Goal: Task Accomplishment & Management: Use online tool/utility

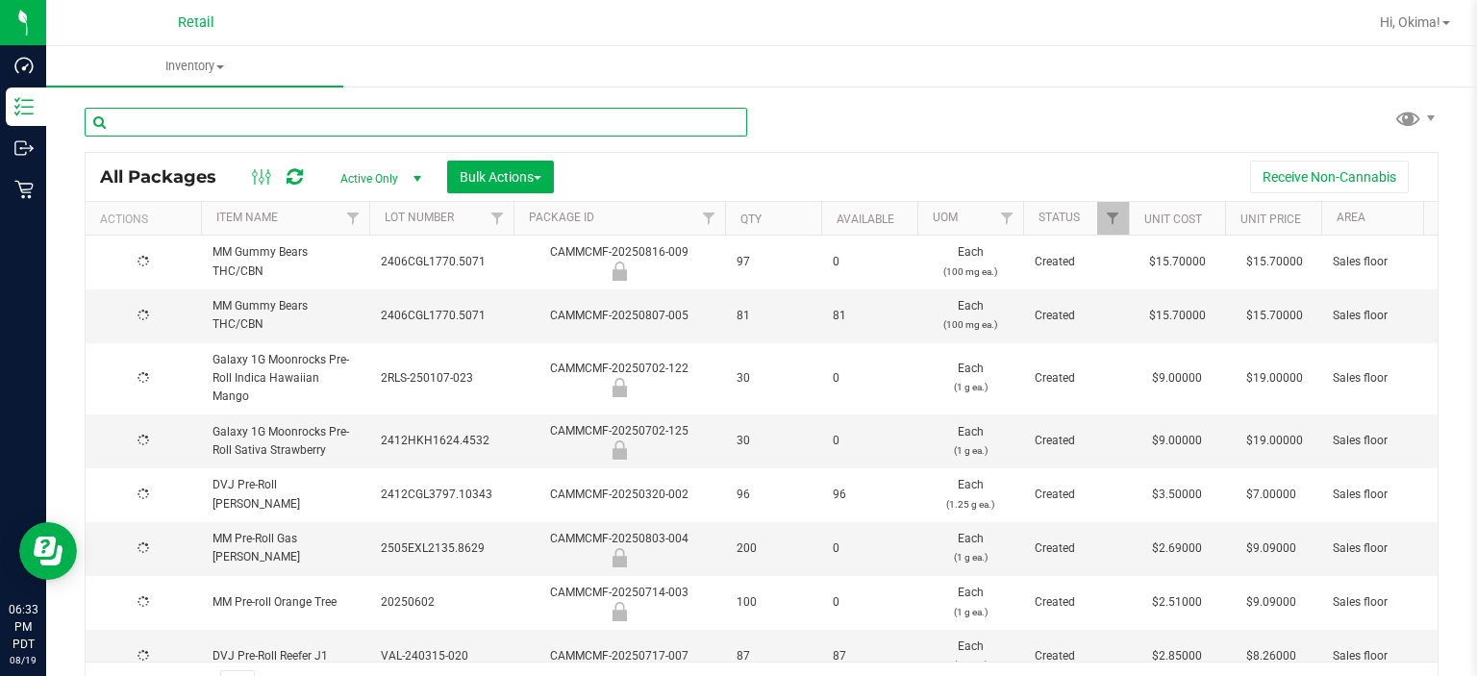
click at [321, 115] on input "text" at bounding box center [416, 122] width 663 height 29
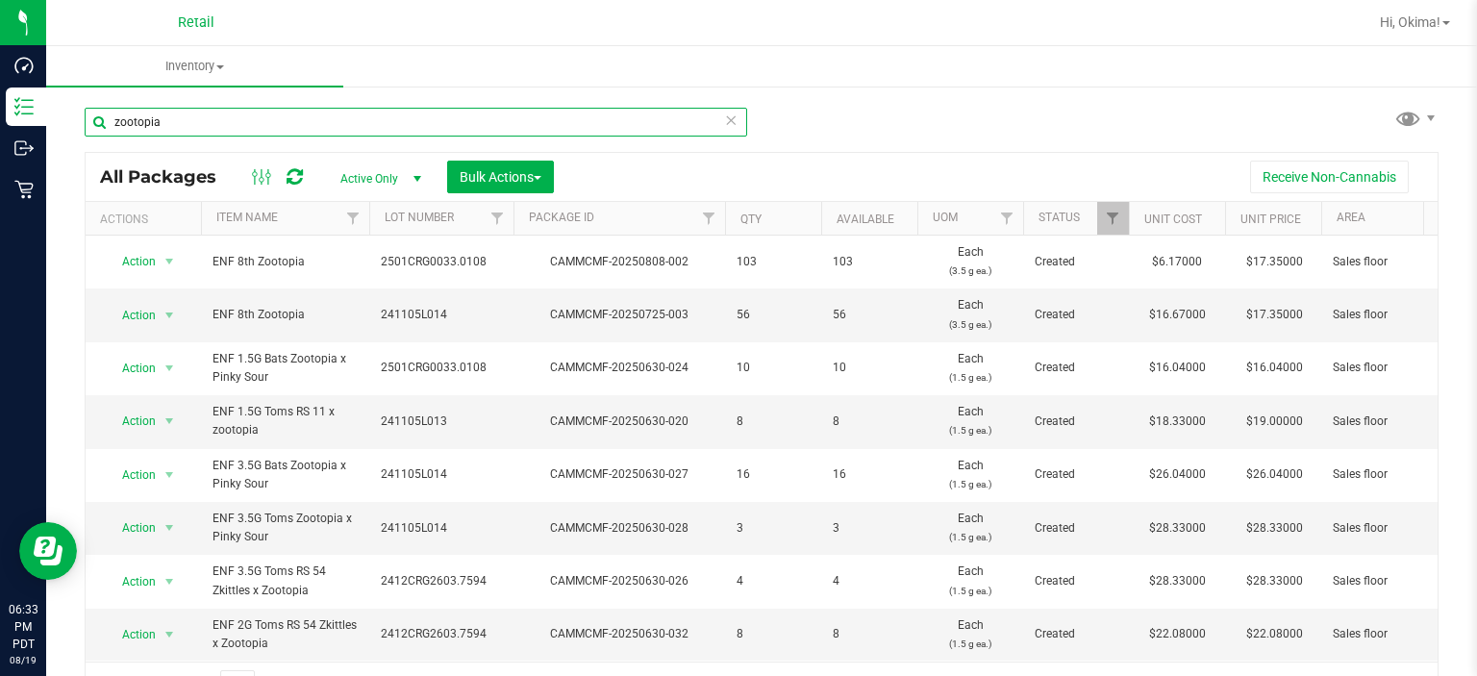
type input "zootopia"
click at [729, 116] on icon at bounding box center [730, 119] width 13 height 23
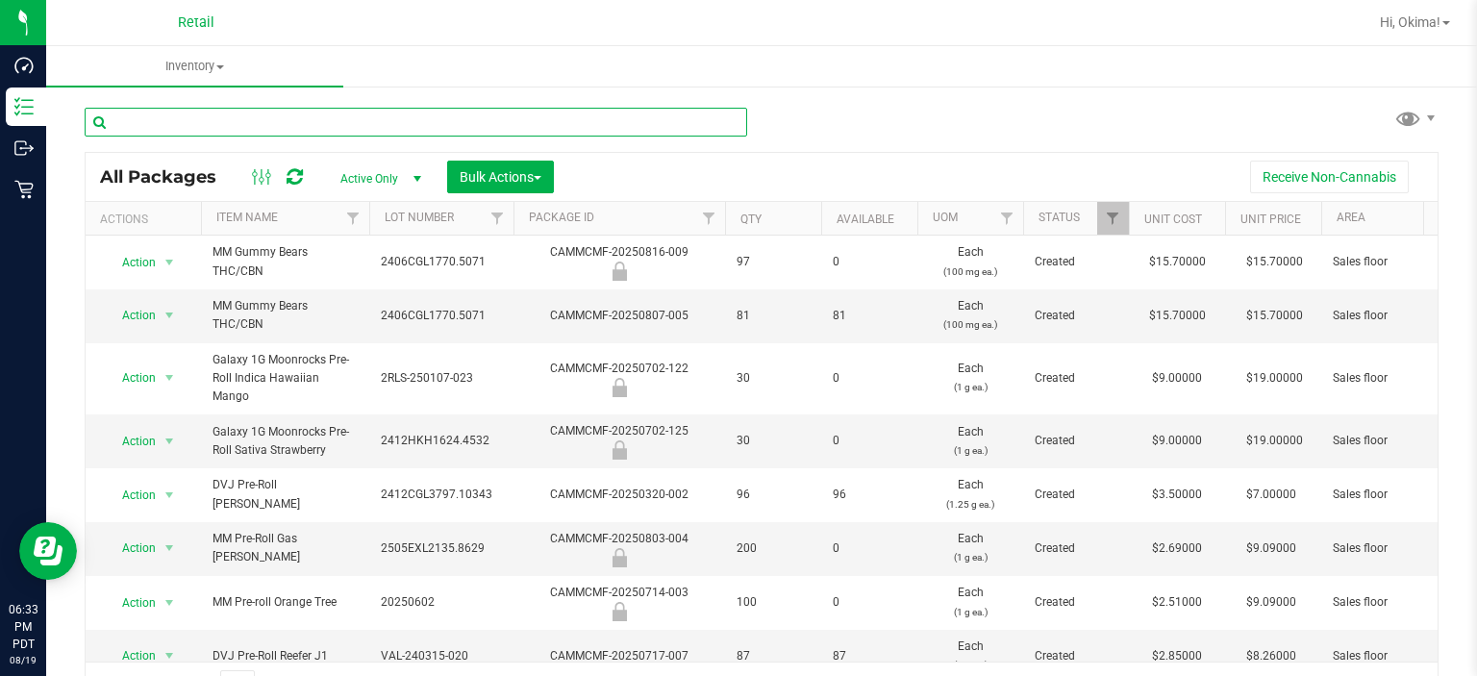
click at [196, 121] on input "text" at bounding box center [416, 122] width 663 height 29
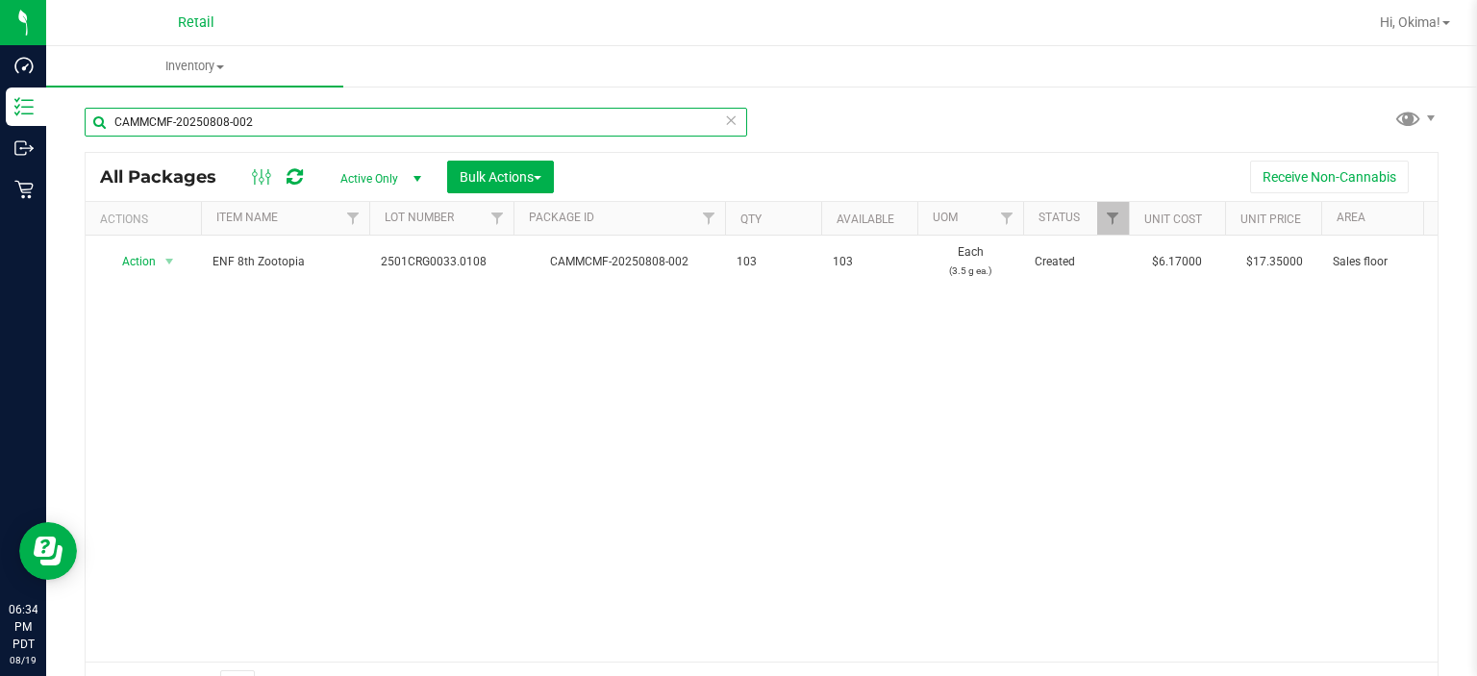
click at [713, 120] on input "CAMMCMF-20250808-002" at bounding box center [416, 122] width 663 height 29
type input "CAMMCMF-20250808-002"
click at [724, 118] on icon at bounding box center [730, 119] width 13 height 23
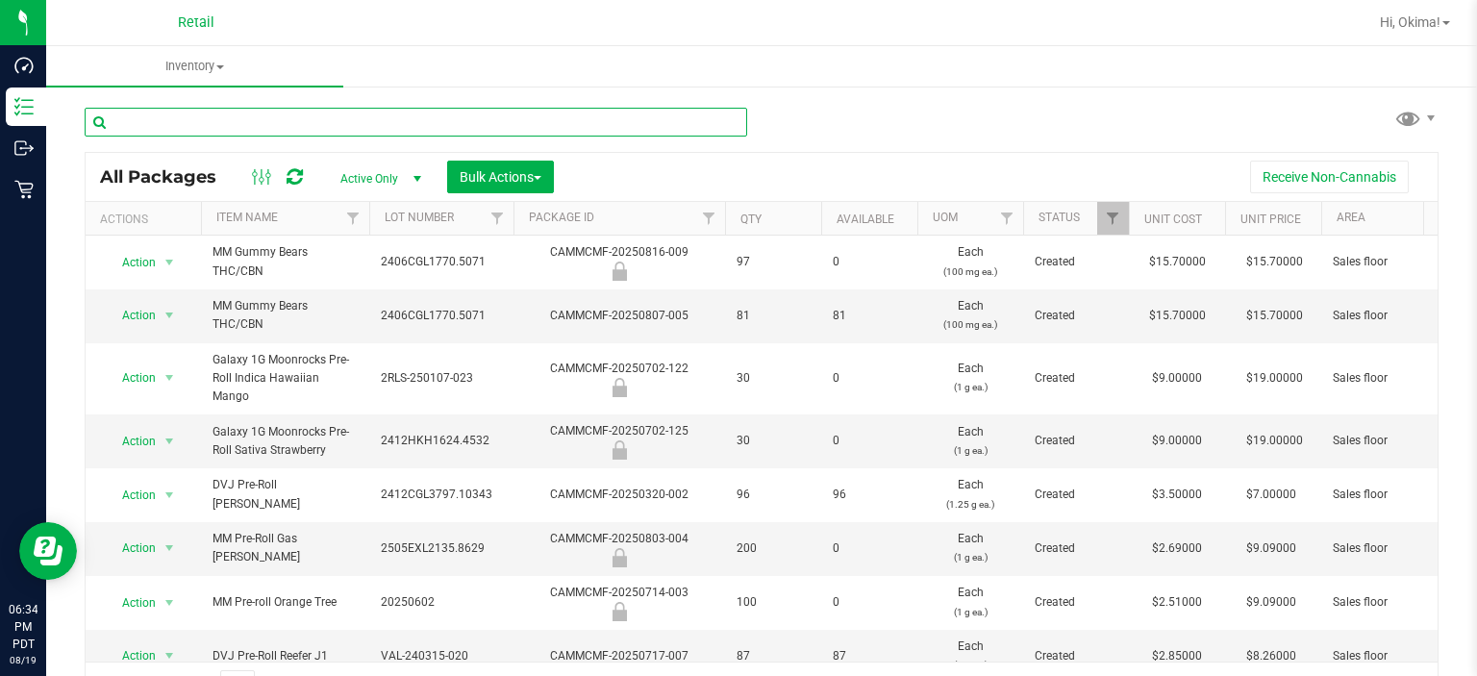
click at [259, 117] on input "text" at bounding box center [416, 122] width 663 height 29
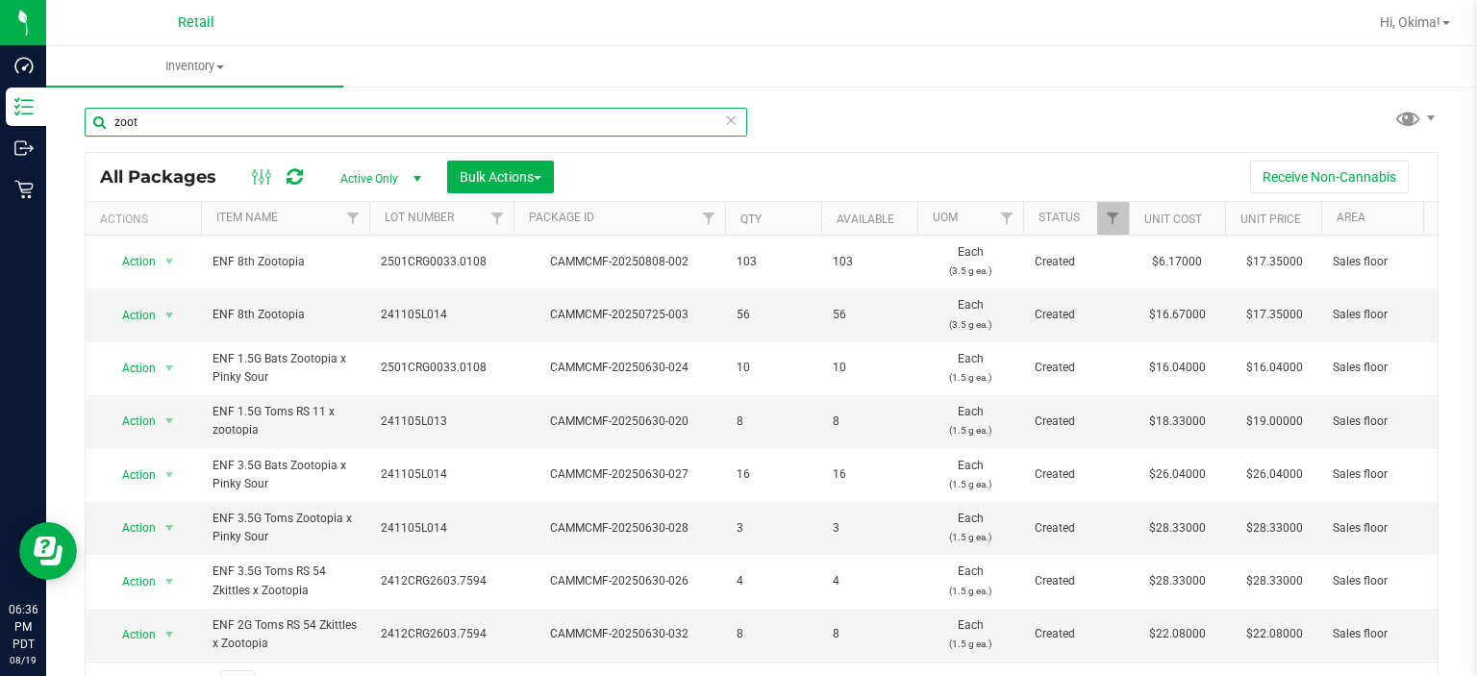
type input "zoot"
click at [727, 122] on icon at bounding box center [730, 119] width 13 height 23
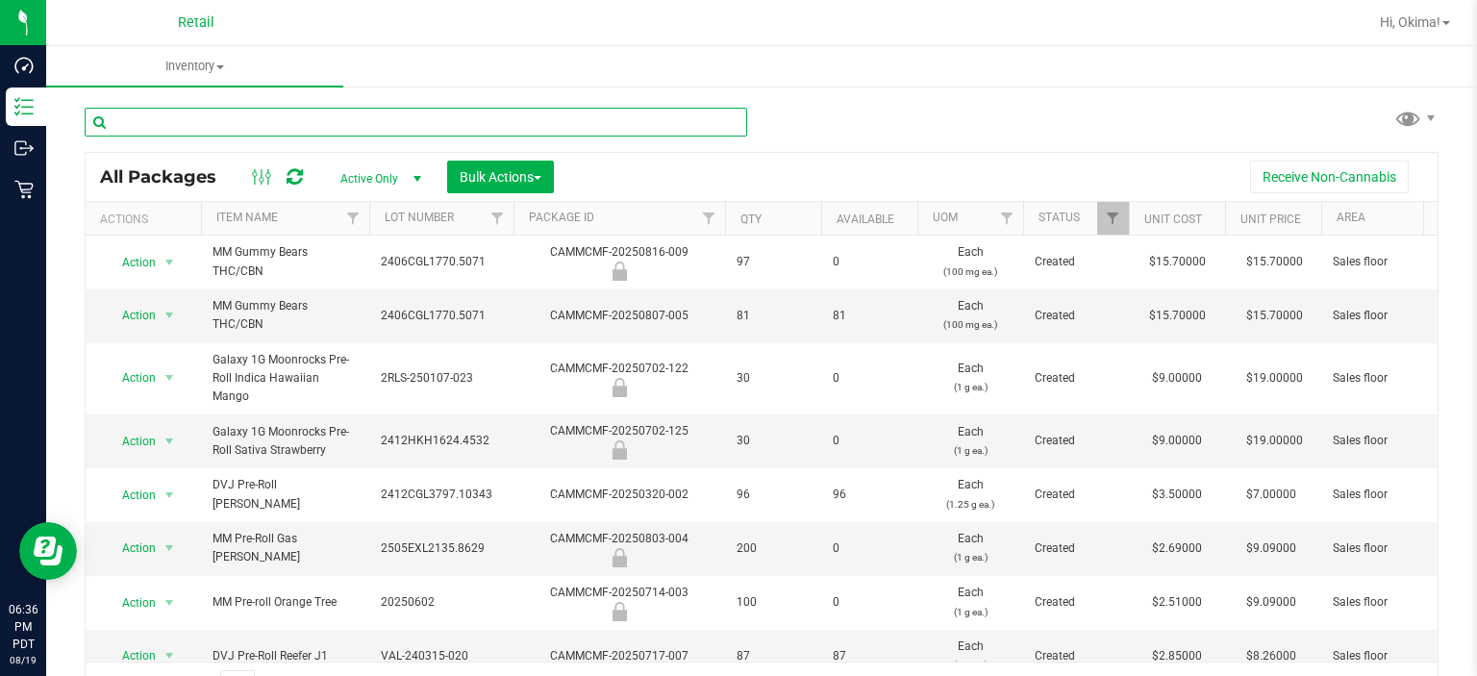
click at [247, 127] on input "text" at bounding box center [416, 122] width 663 height 29
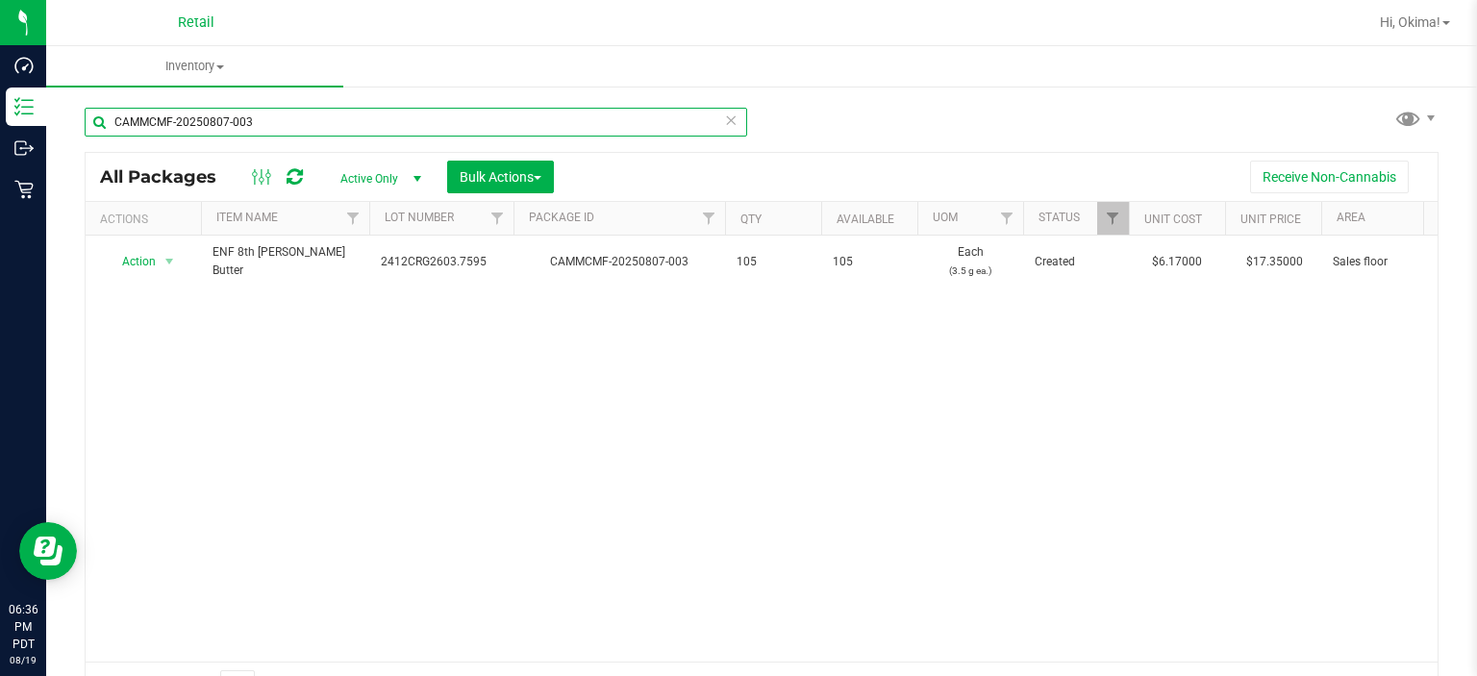
type input "CAMMCMF-20250807-003"
click at [150, 231] on th "Actions" at bounding box center [143, 219] width 115 height 34
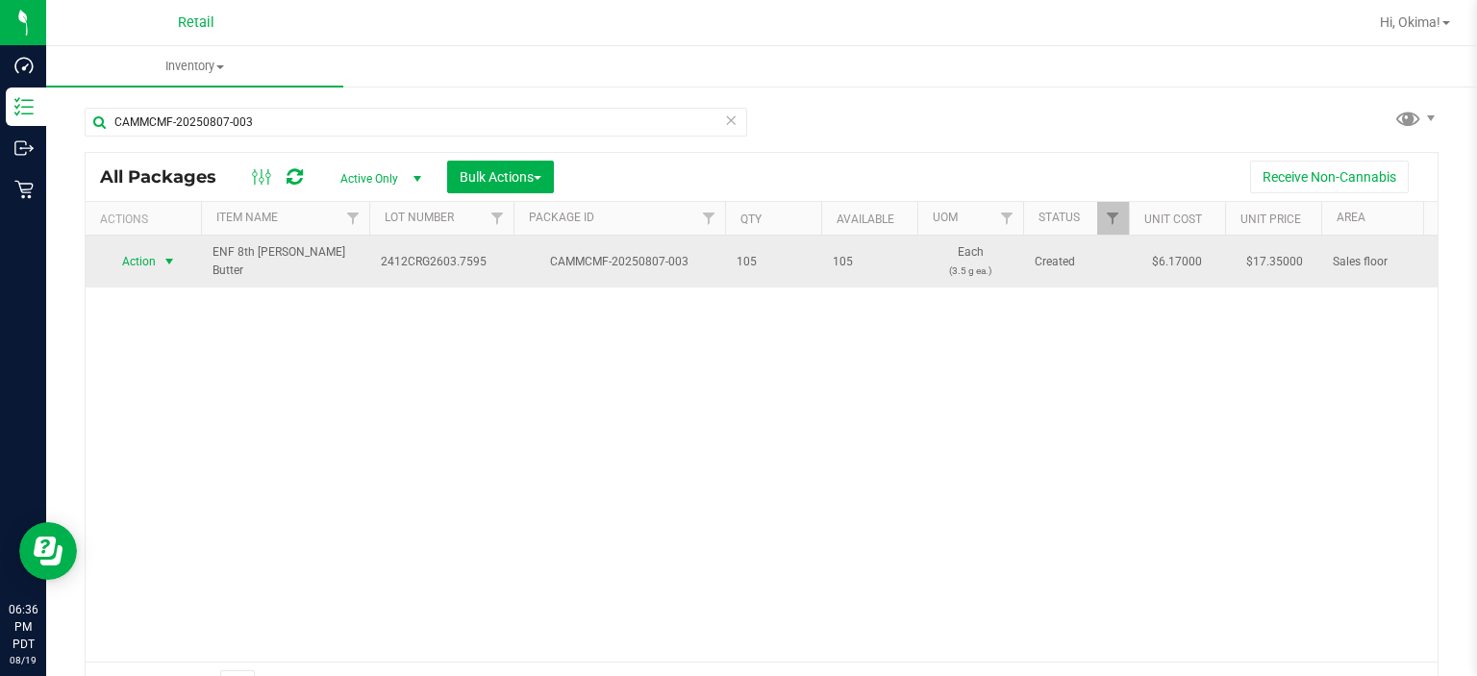
click at [177, 265] on span "select" at bounding box center [169, 261] width 15 height 15
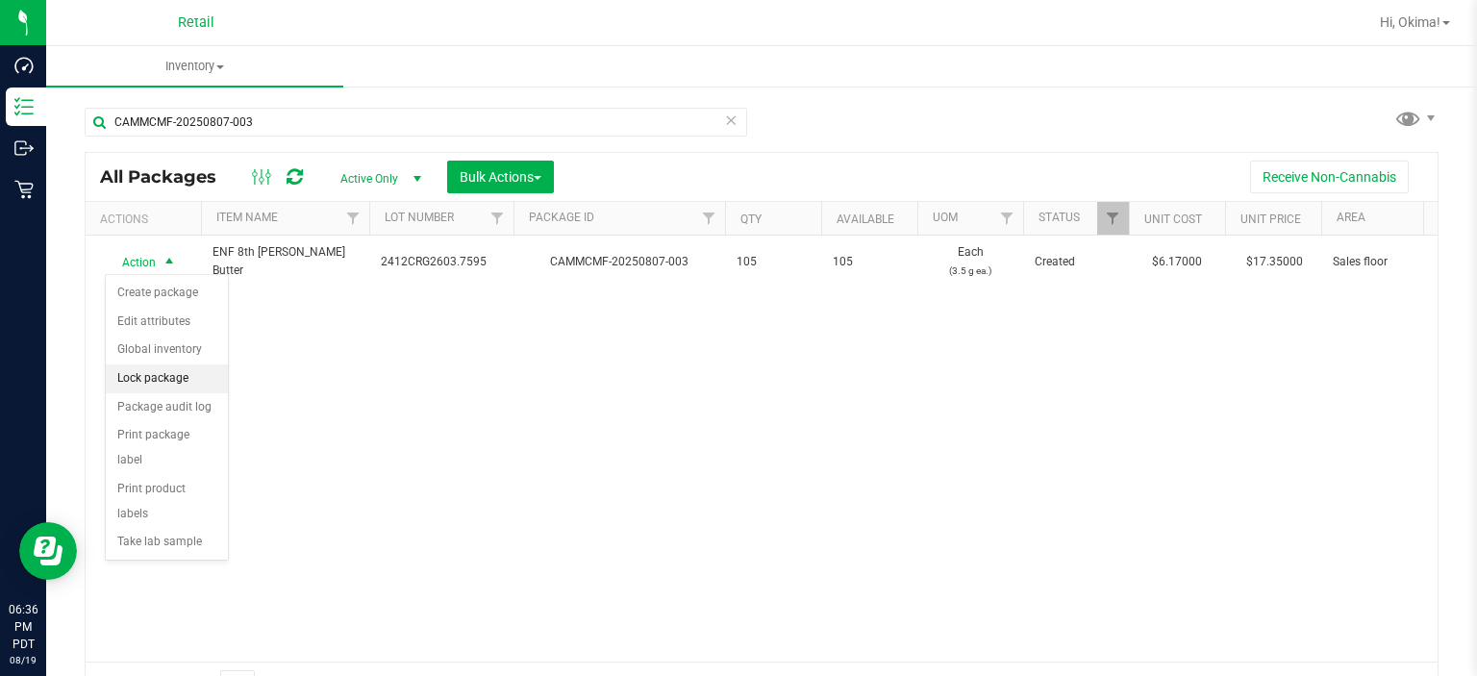
click at [155, 375] on li "Lock package" at bounding box center [167, 378] width 122 height 29
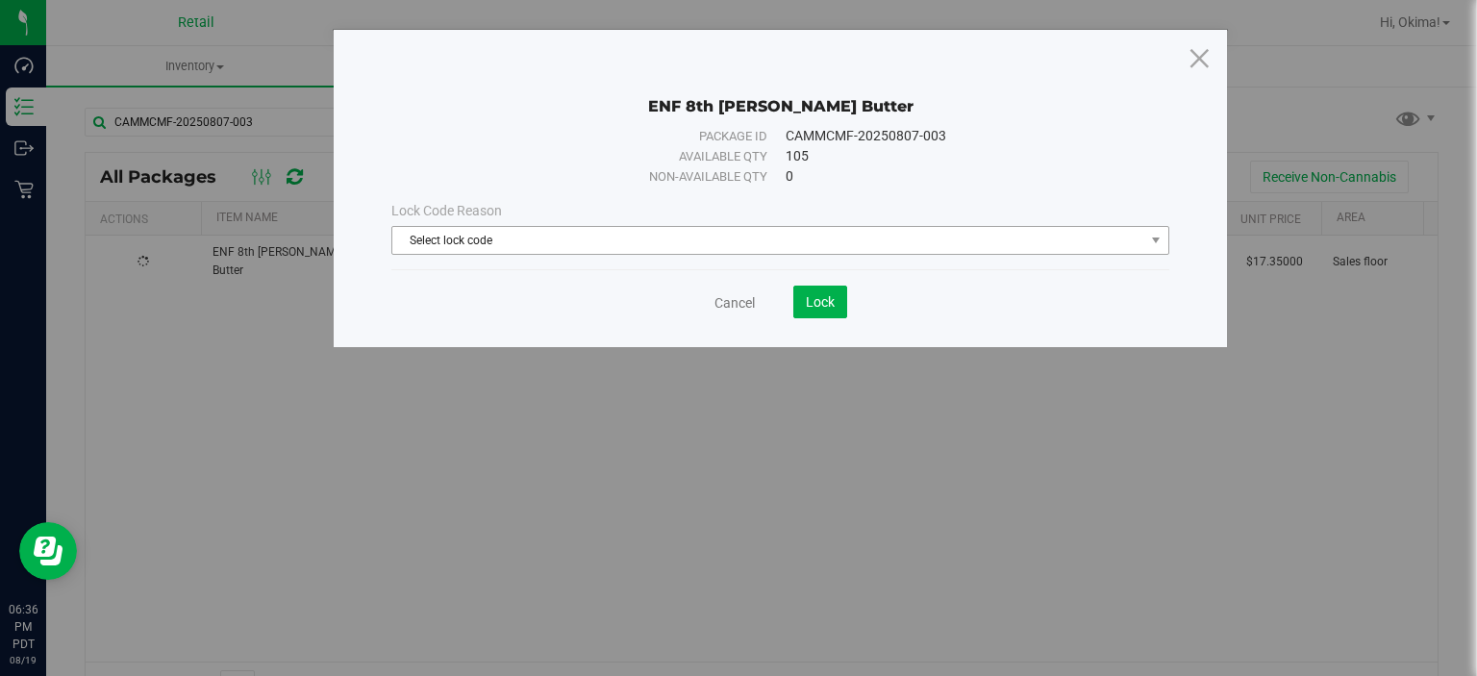
click at [604, 229] on span "Select lock code" at bounding box center [768, 240] width 752 height 27
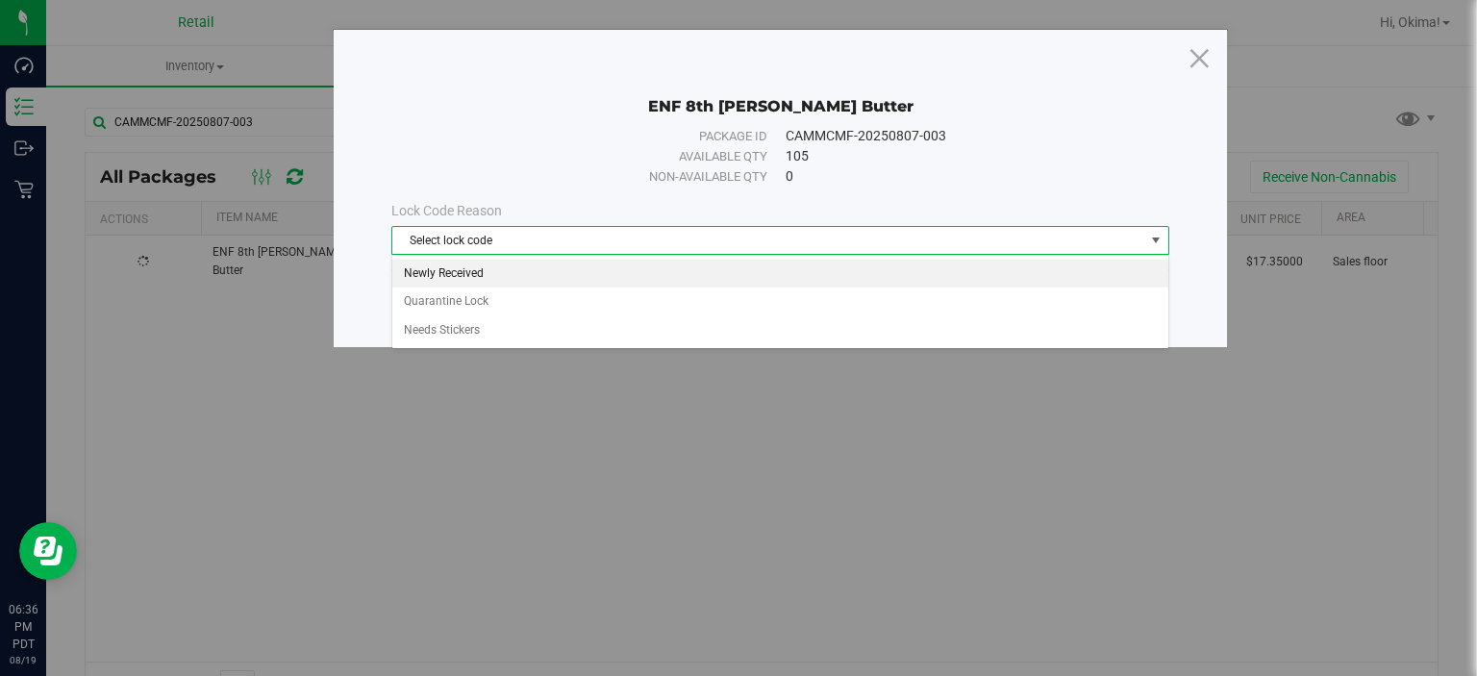
click at [460, 265] on li "Newly Received" at bounding box center [780, 274] width 776 height 29
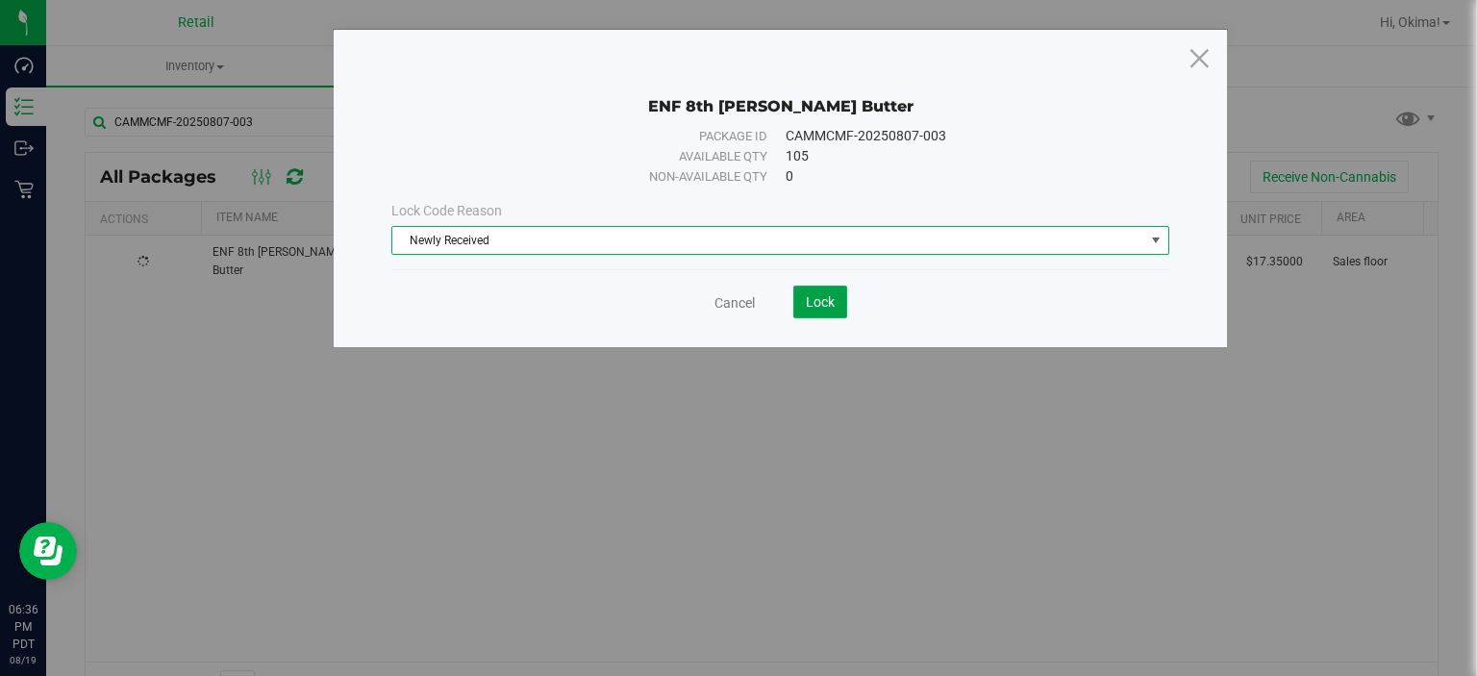
click at [833, 295] on span "Lock" at bounding box center [820, 301] width 29 height 15
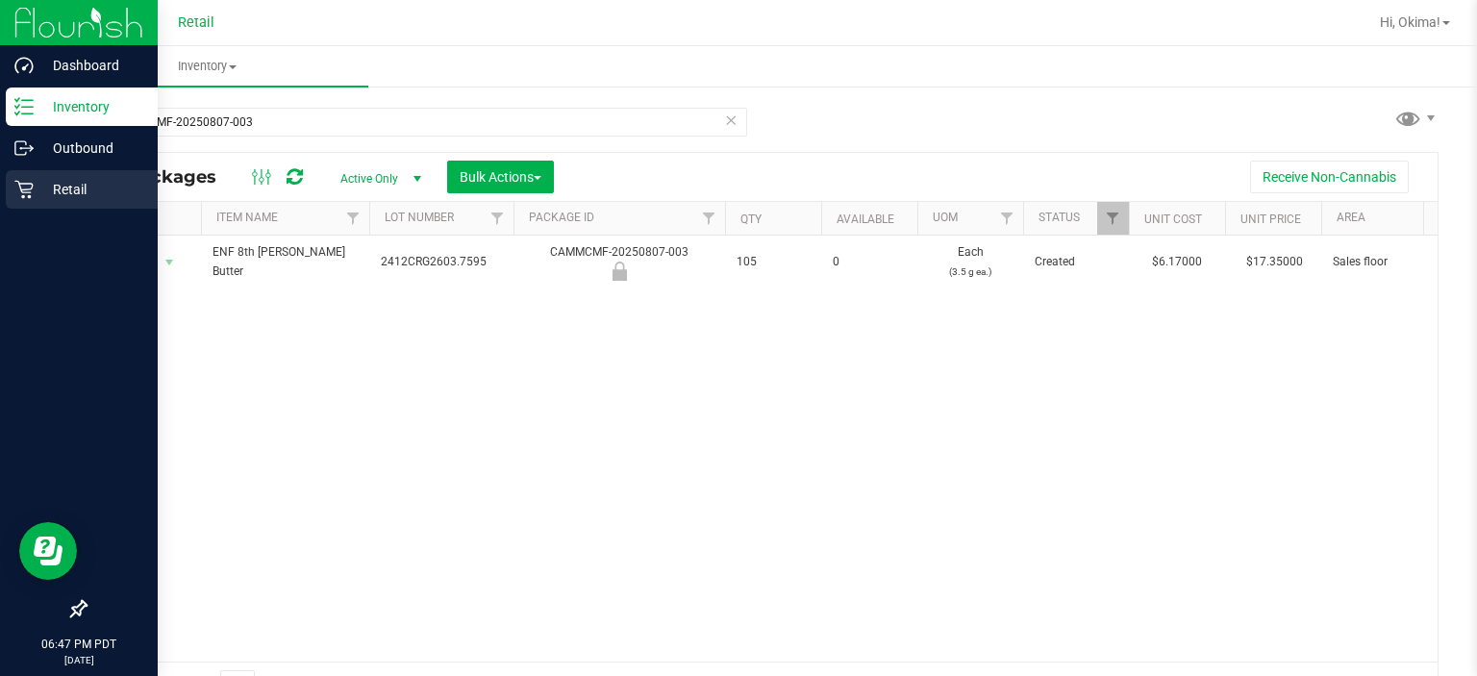
click at [37, 200] on p "Retail" at bounding box center [91, 189] width 115 height 23
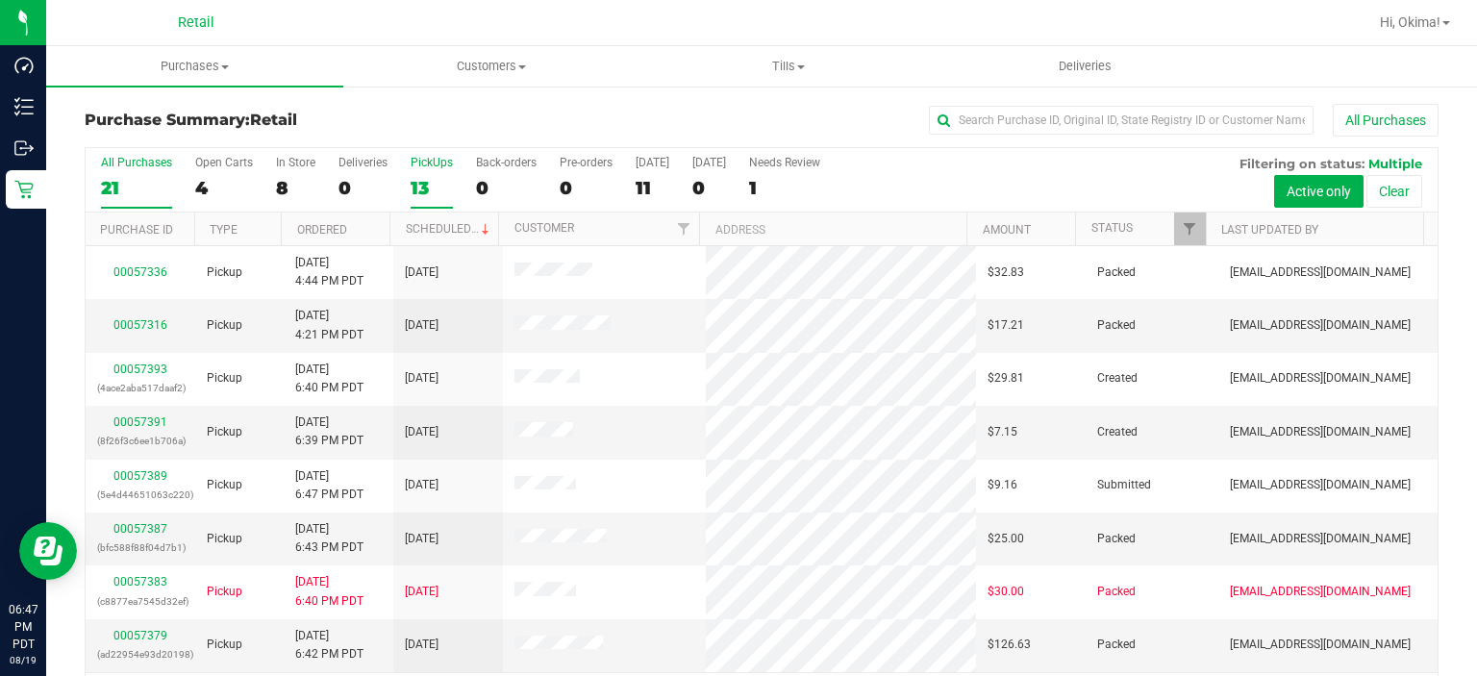
click at [431, 191] on div "13" at bounding box center [432, 188] width 42 height 22
click at [0, 0] on input "PickUps 13" at bounding box center [0, 0] width 0 height 0
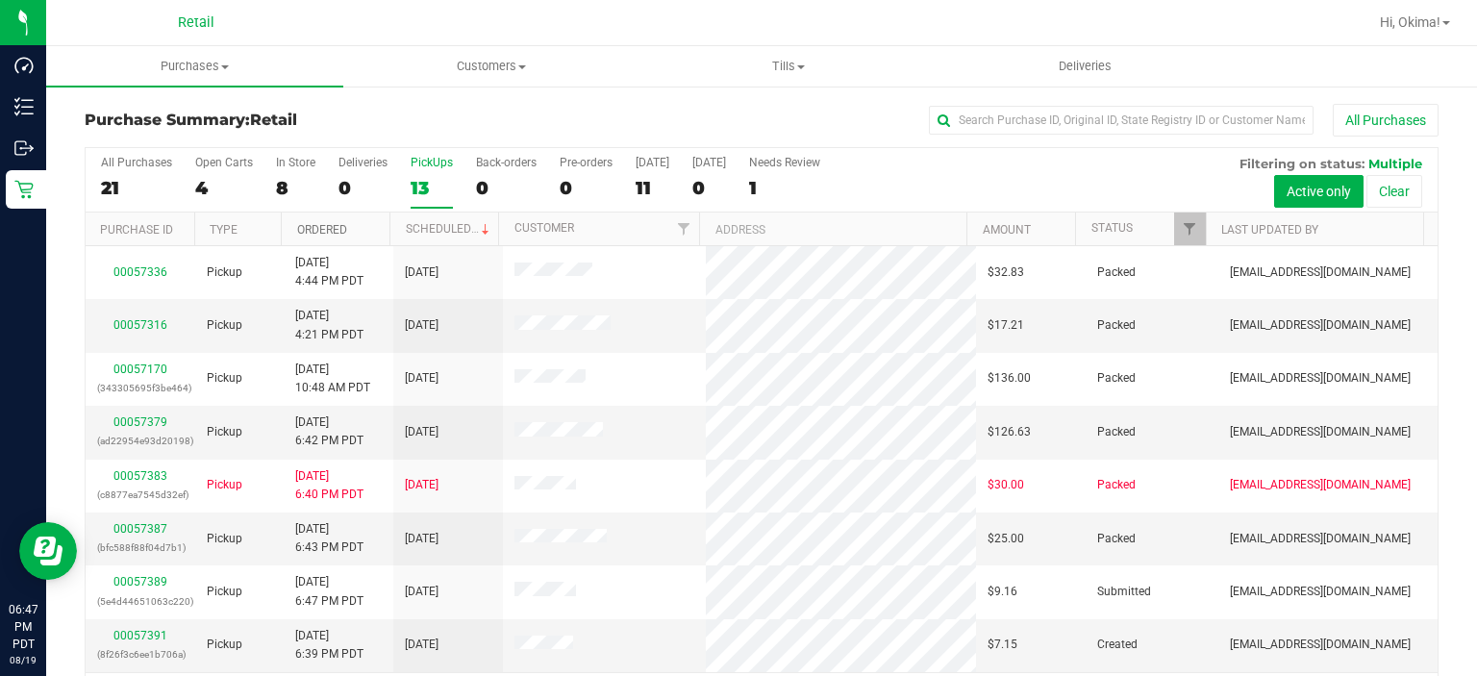
click at [338, 227] on link "Ordered" at bounding box center [322, 229] width 50 height 13
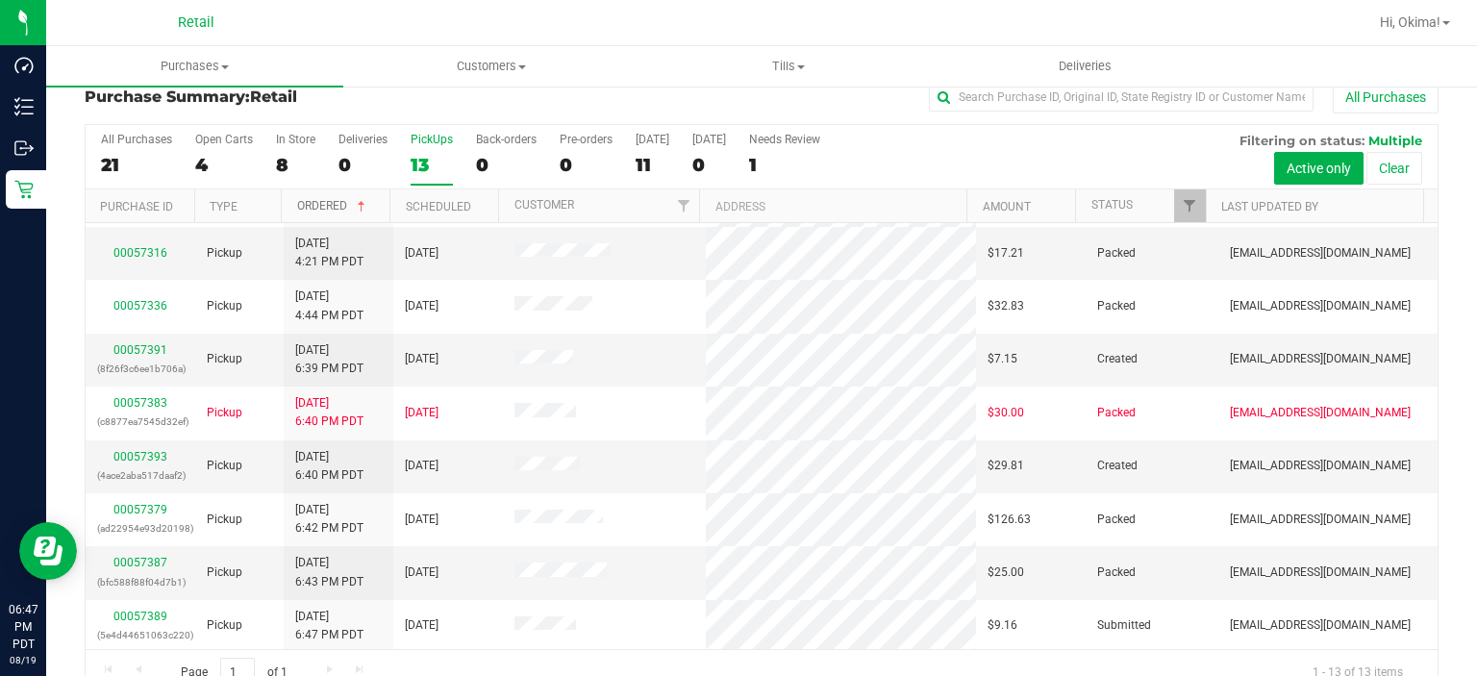
scroll to position [24, 0]
click at [140, 451] on link "00057393" at bounding box center [140, 455] width 54 height 13
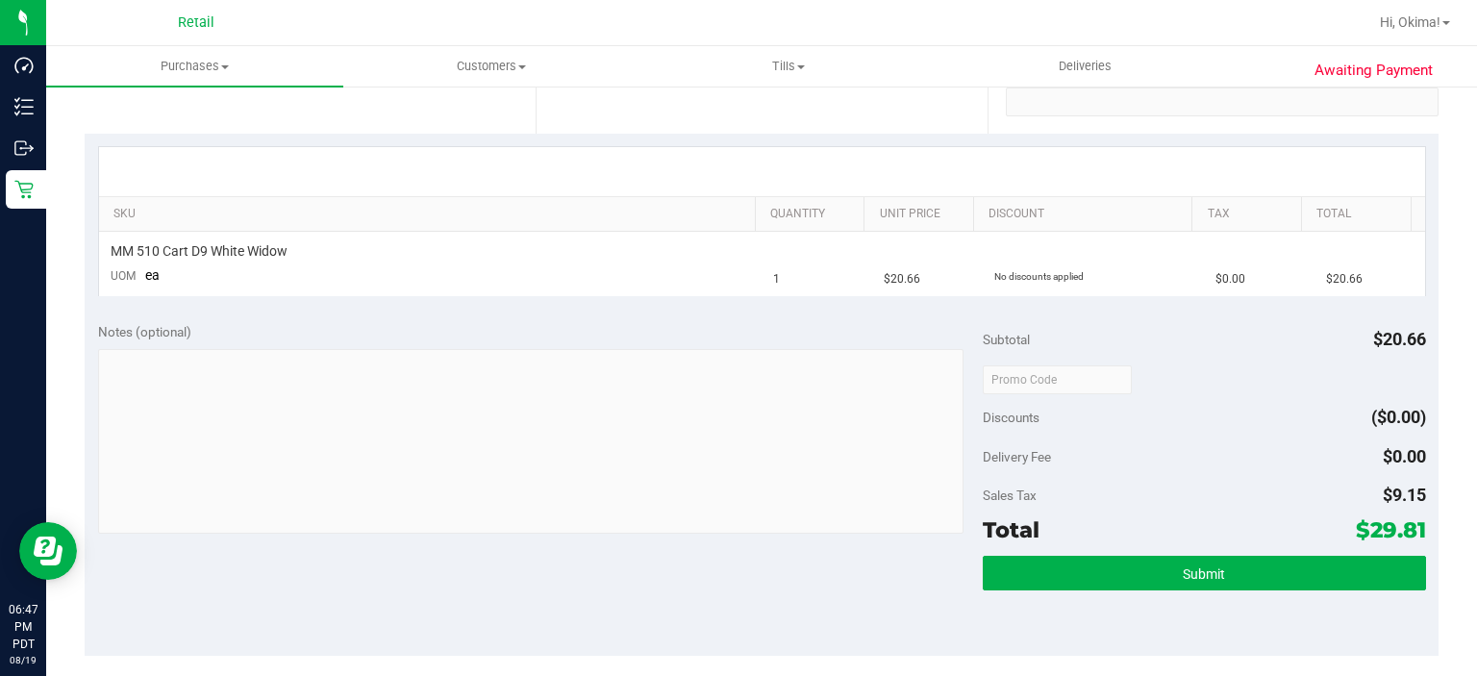
scroll to position [431, 0]
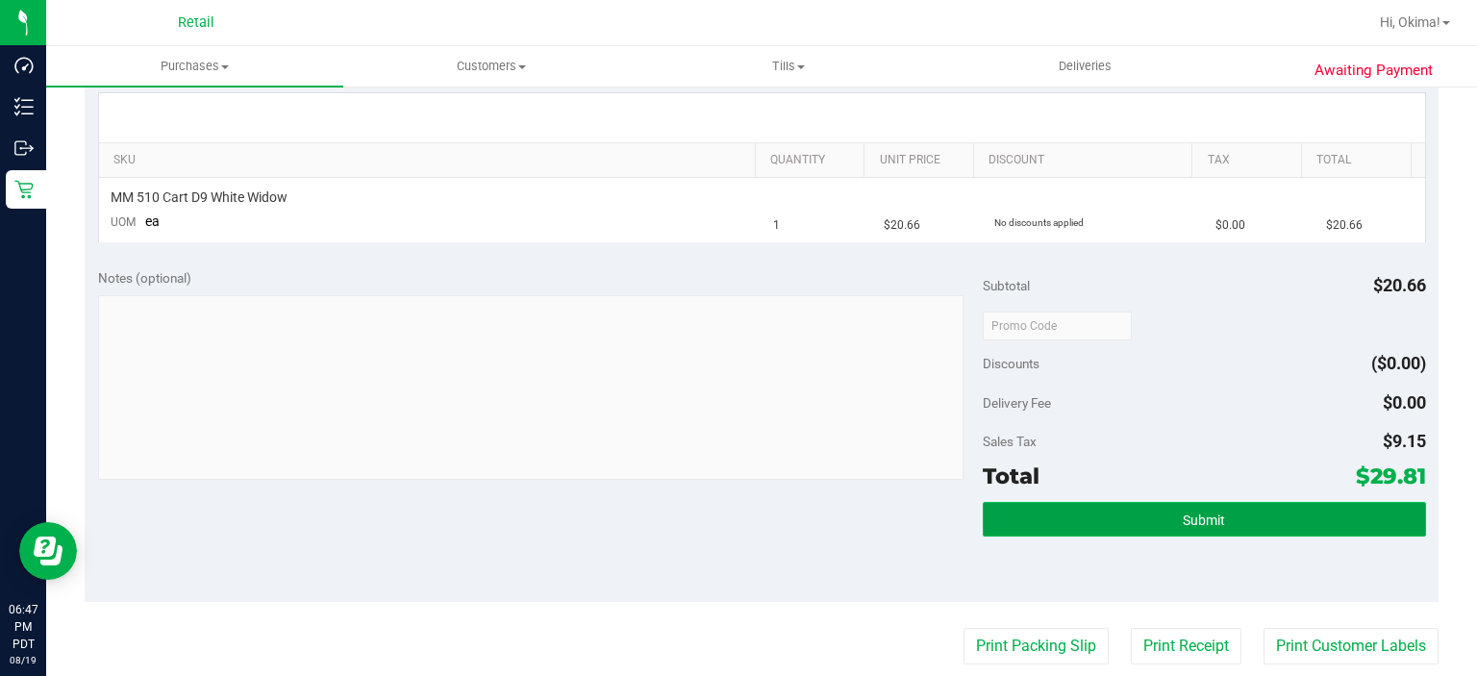
click at [1215, 519] on button "Submit" at bounding box center [1204, 519] width 442 height 35
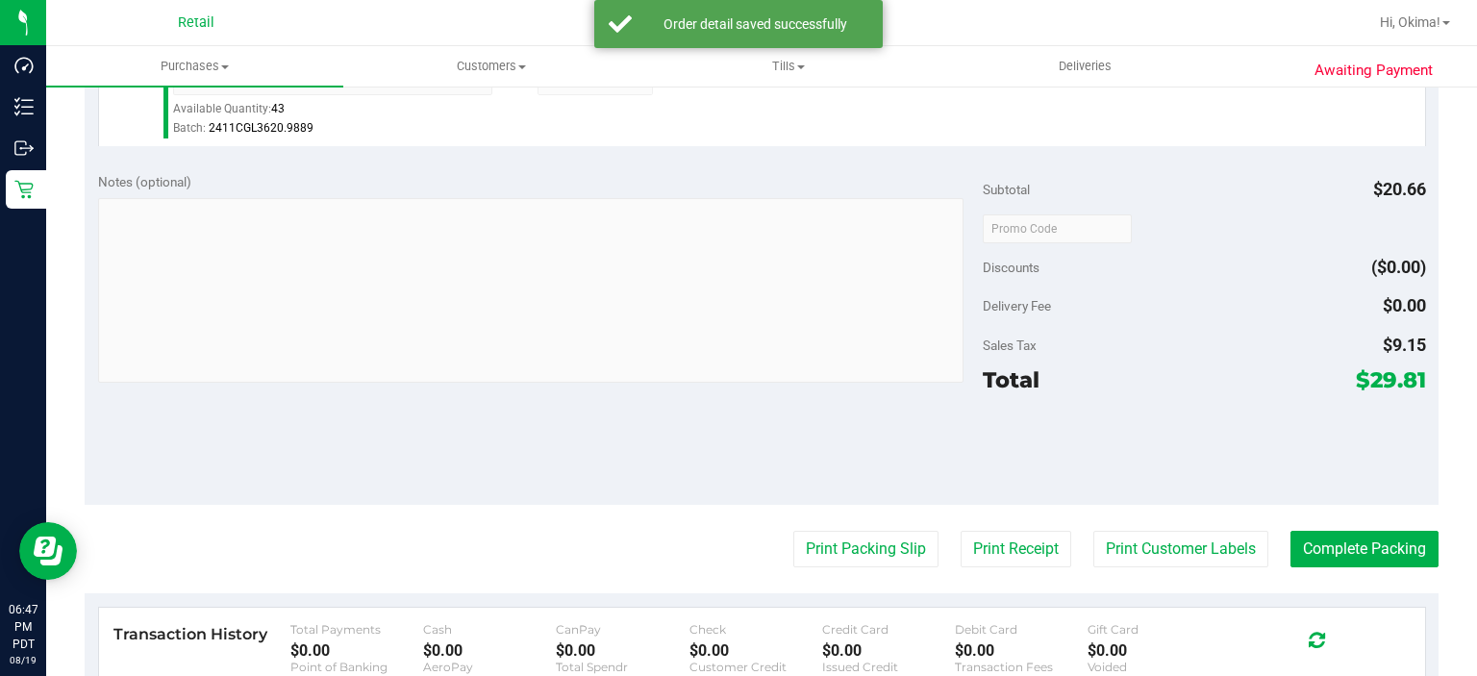
scroll to position [604, 0]
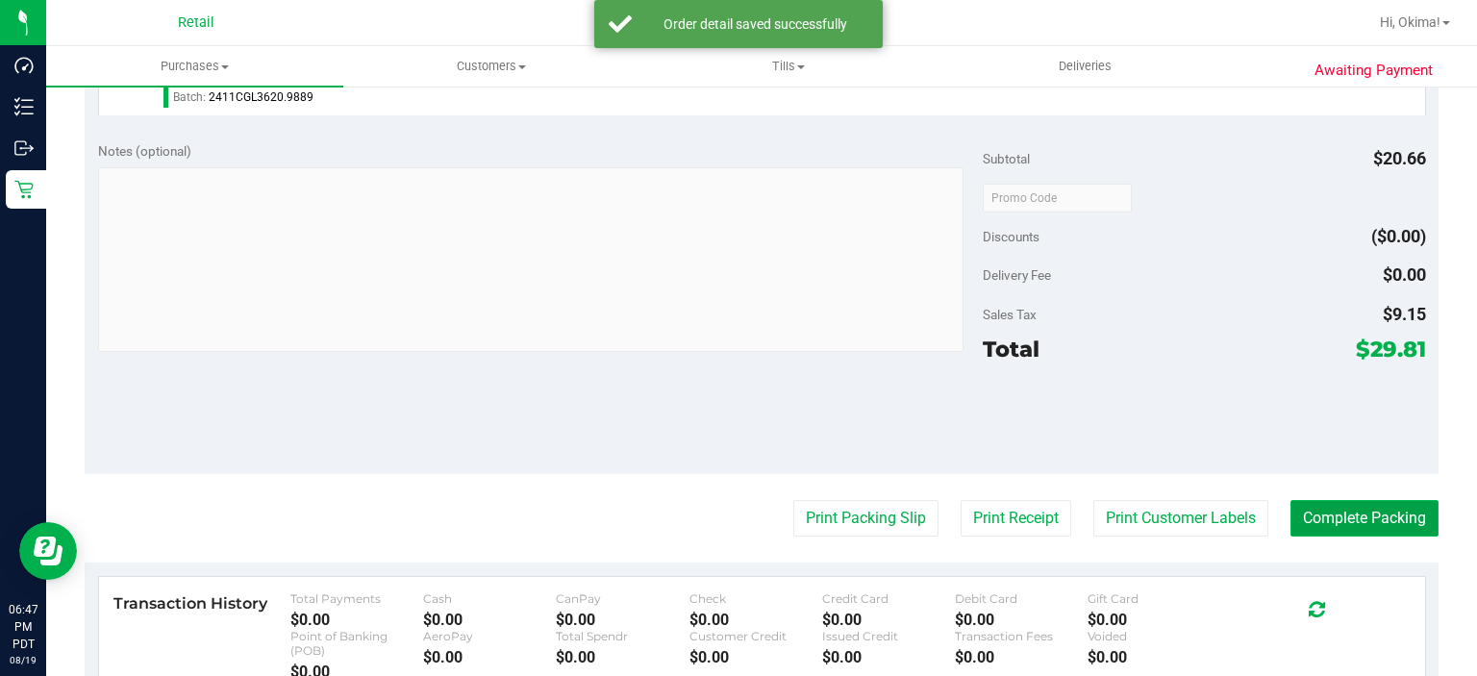
click at [1364, 530] on button "Complete Packing" at bounding box center [1364, 518] width 148 height 37
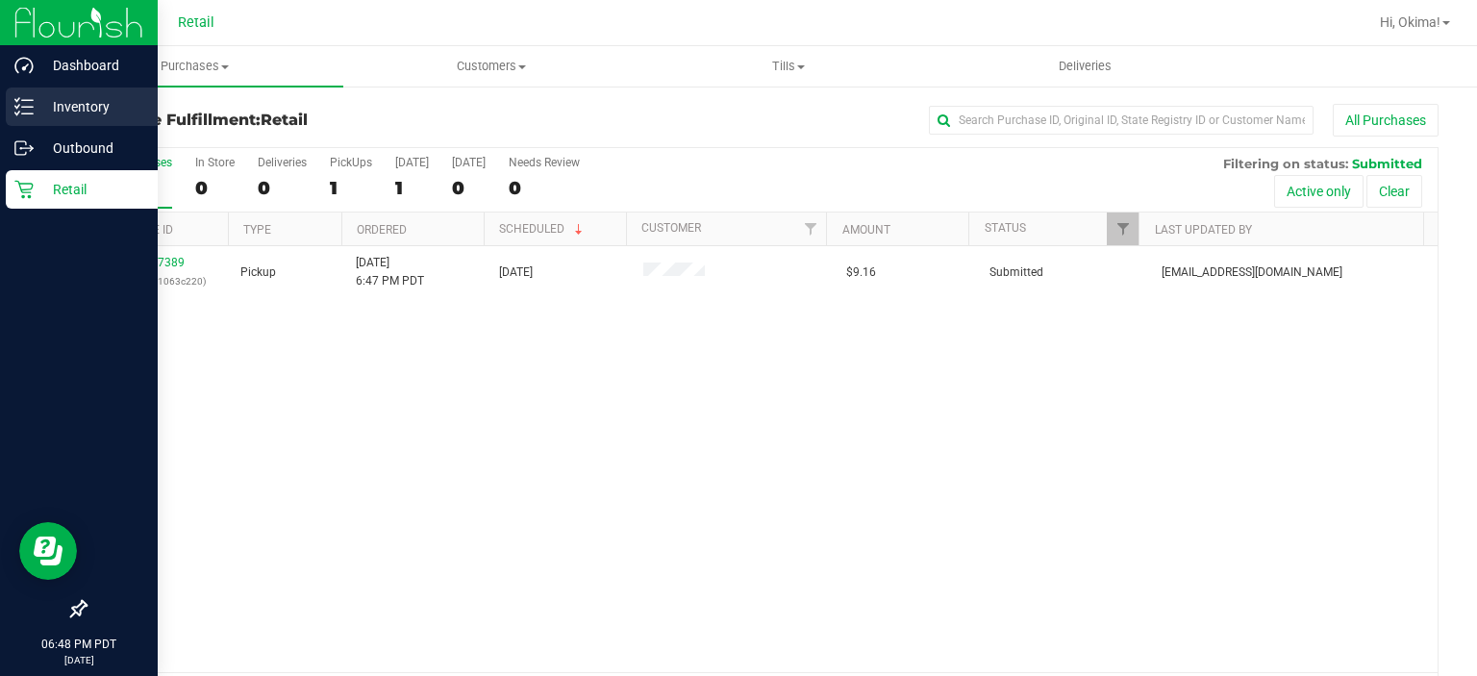
click at [12, 110] on div "Inventory" at bounding box center [82, 107] width 152 height 38
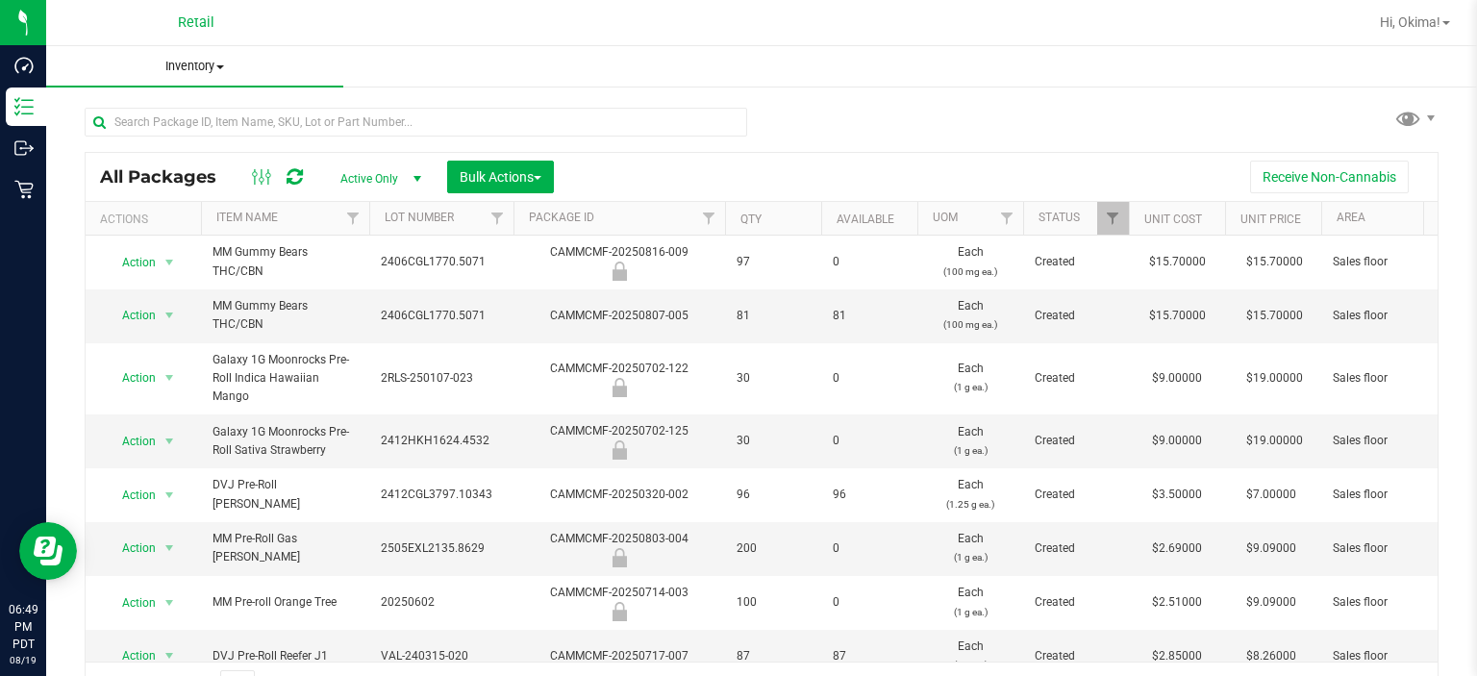
click at [323, 57] on uib-tab-heading "Inventory All packages All inventory Waste log Create inventory" at bounding box center [194, 66] width 297 height 40
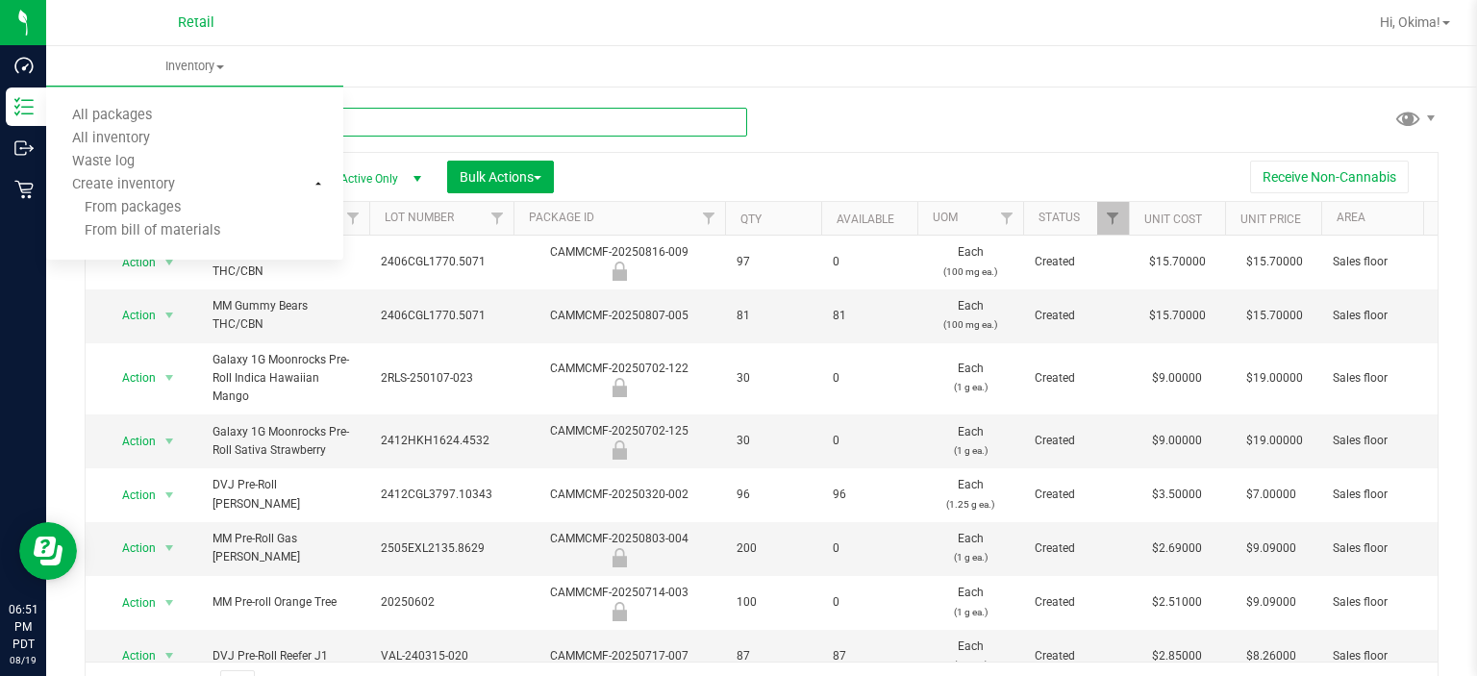
click at [715, 121] on input "text" at bounding box center [416, 122] width 663 height 29
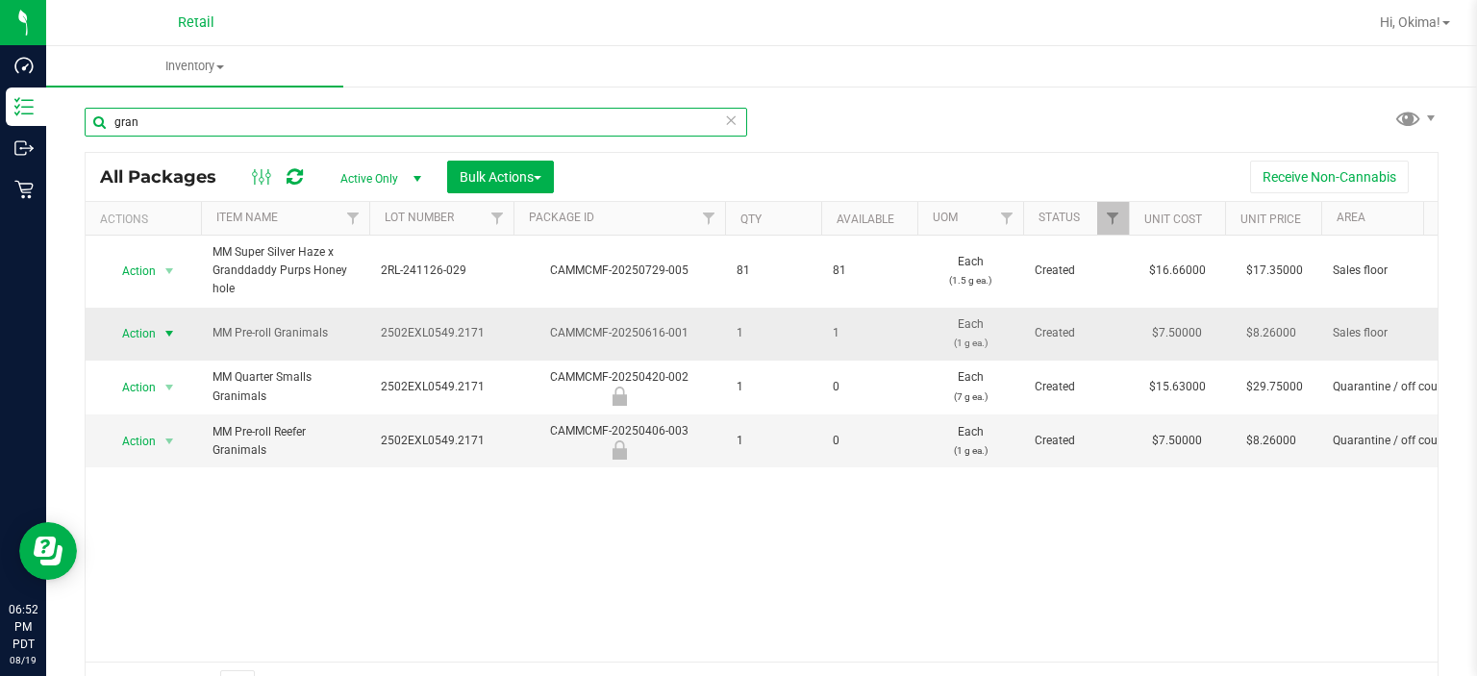
type input "gran"
click at [167, 332] on span "select" at bounding box center [169, 333] width 15 height 15
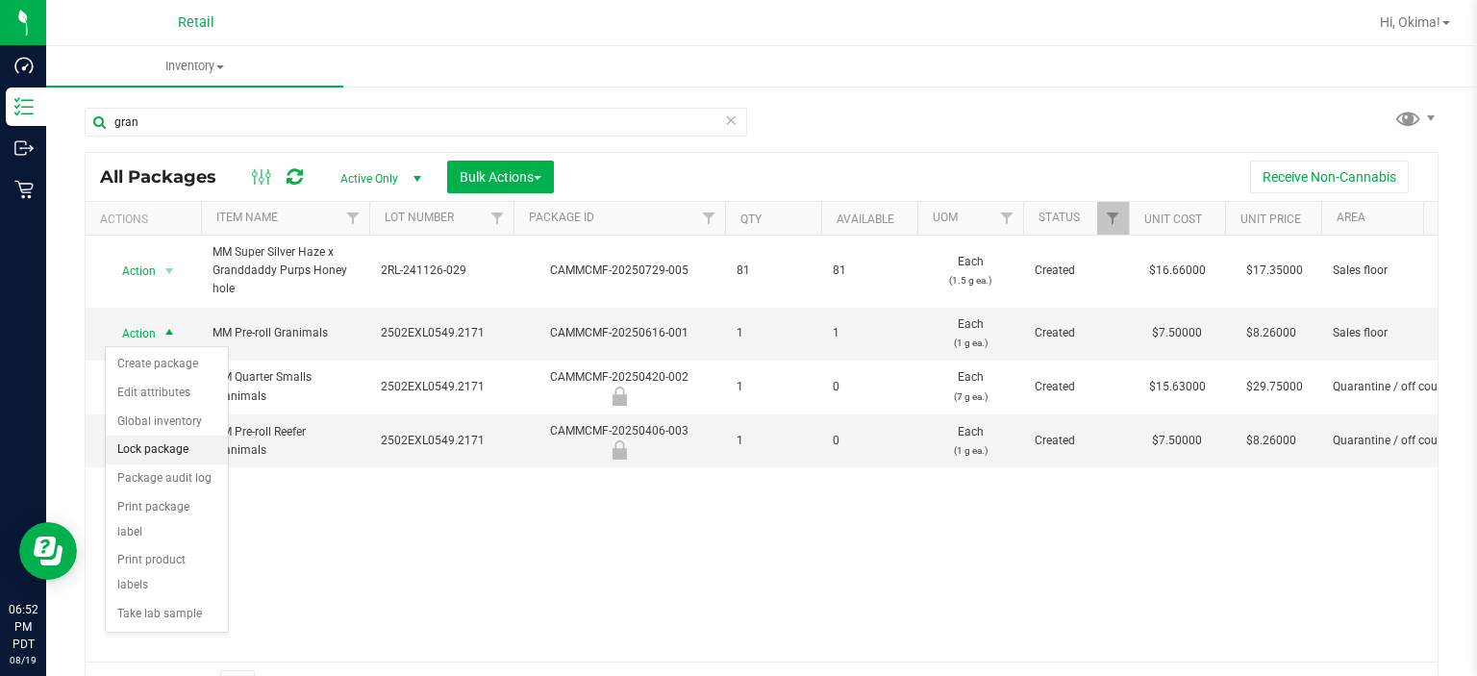
click at [156, 447] on li "Lock package" at bounding box center [167, 450] width 122 height 29
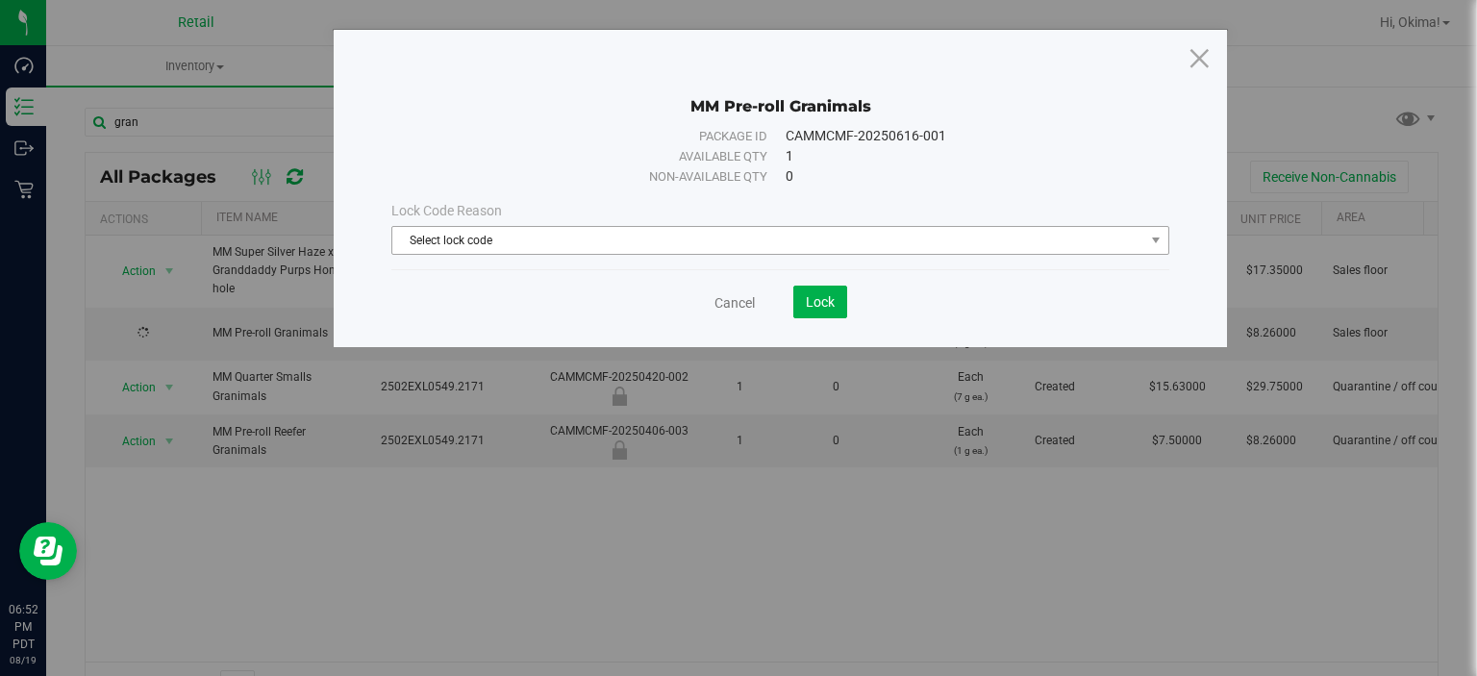
click at [642, 231] on span "Select lock code" at bounding box center [768, 240] width 752 height 27
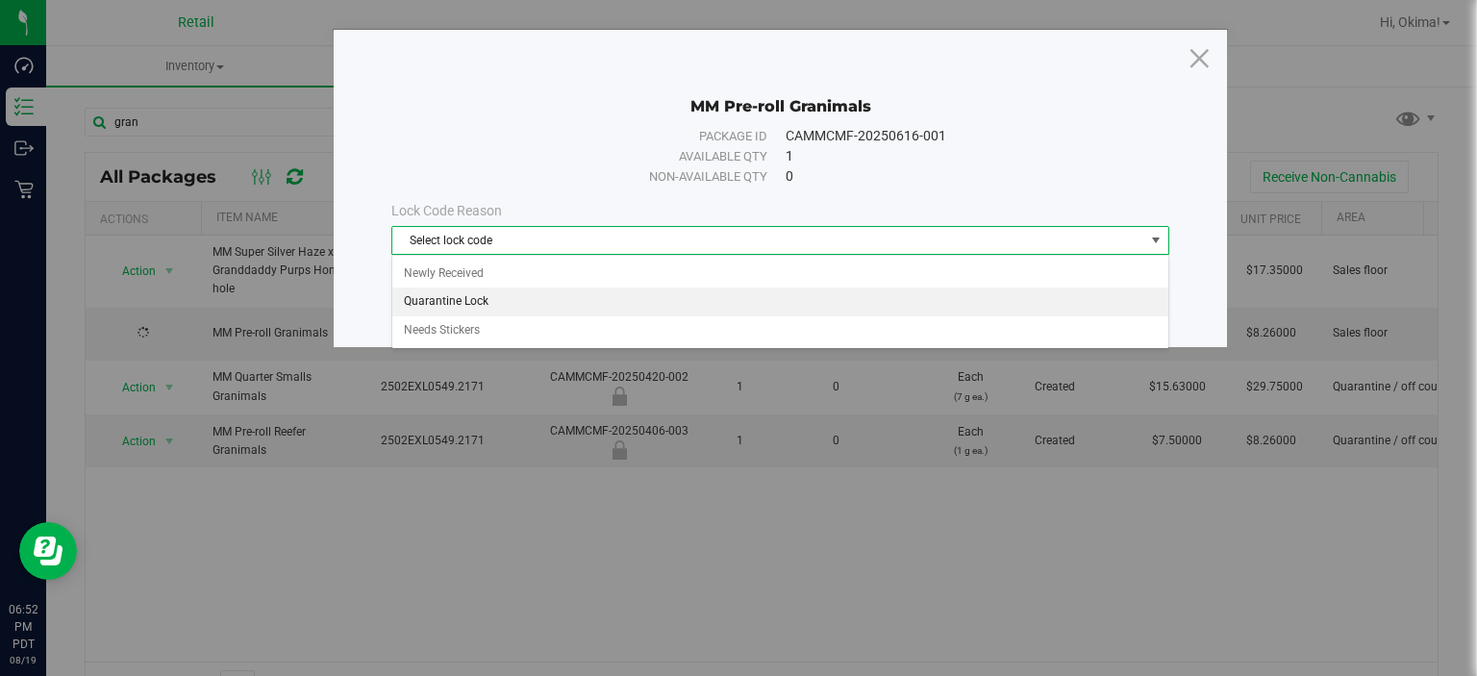
click at [457, 305] on li "Quarantine Lock" at bounding box center [780, 302] width 776 height 29
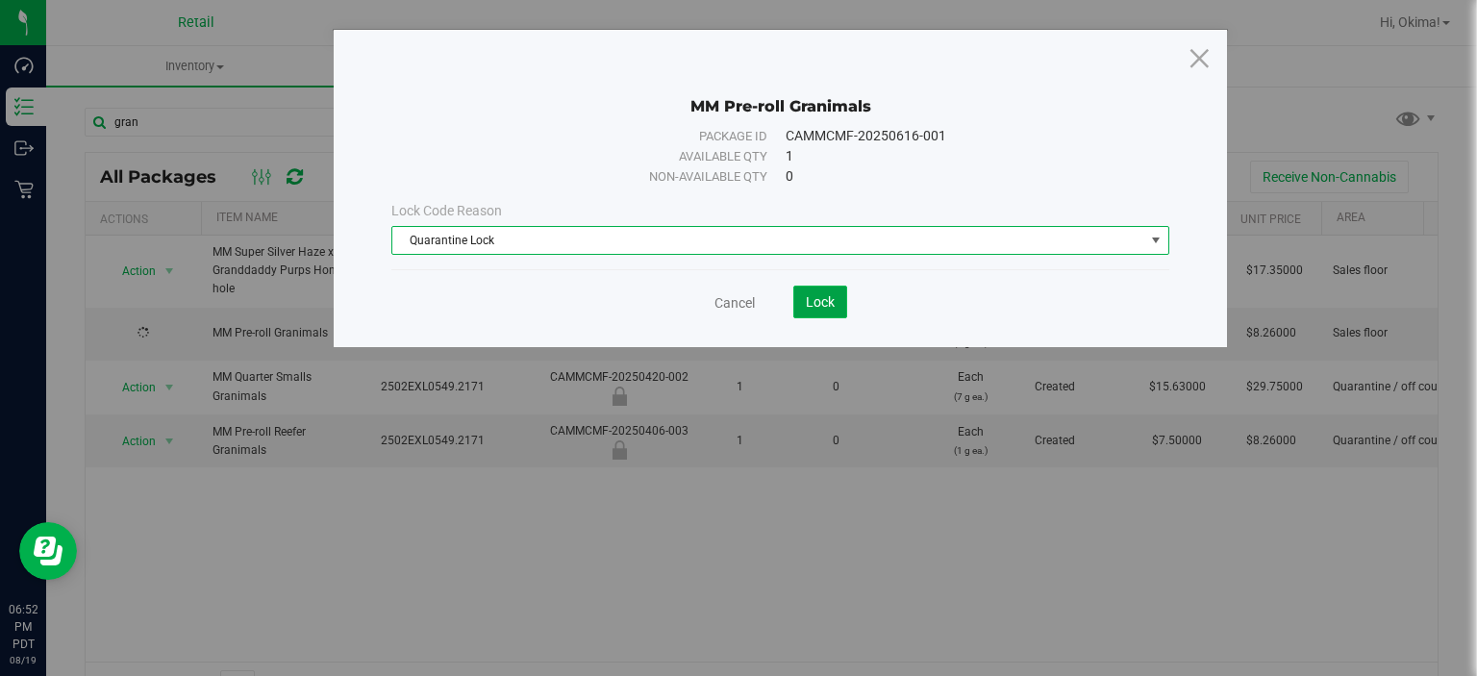
click at [818, 316] on button "Lock" at bounding box center [820, 302] width 54 height 33
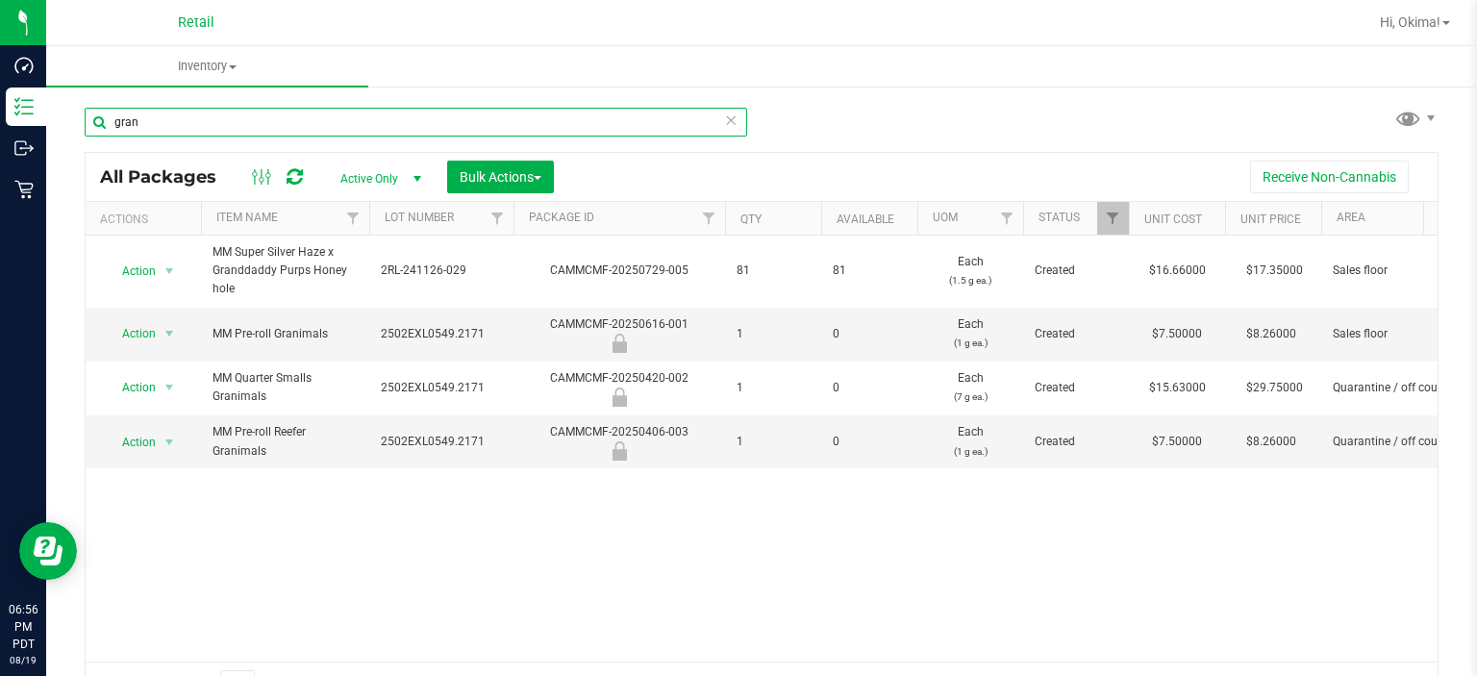
click at [715, 128] on input "gran" at bounding box center [416, 122] width 663 height 29
click at [735, 128] on input "gran" at bounding box center [416, 122] width 663 height 29
click at [726, 122] on icon at bounding box center [730, 119] width 13 height 23
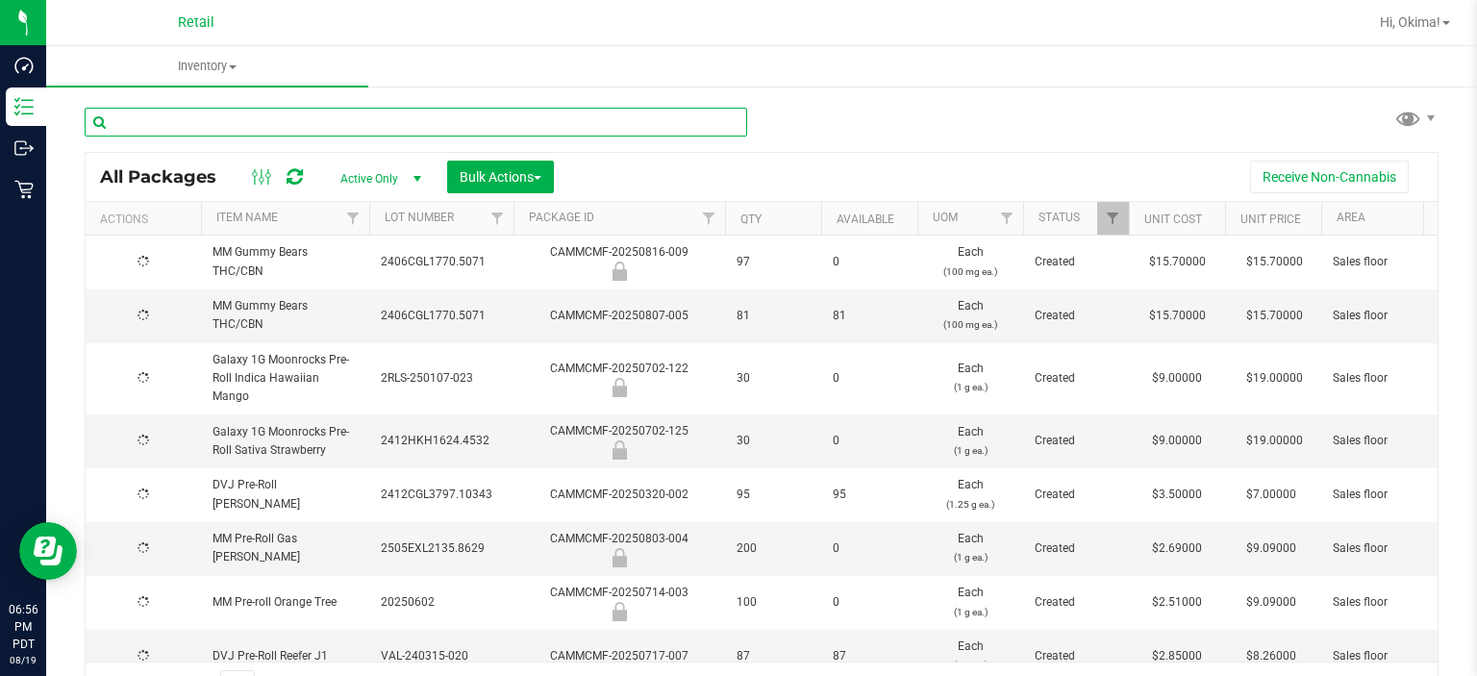
click at [188, 125] on input "text" at bounding box center [416, 122] width 663 height 29
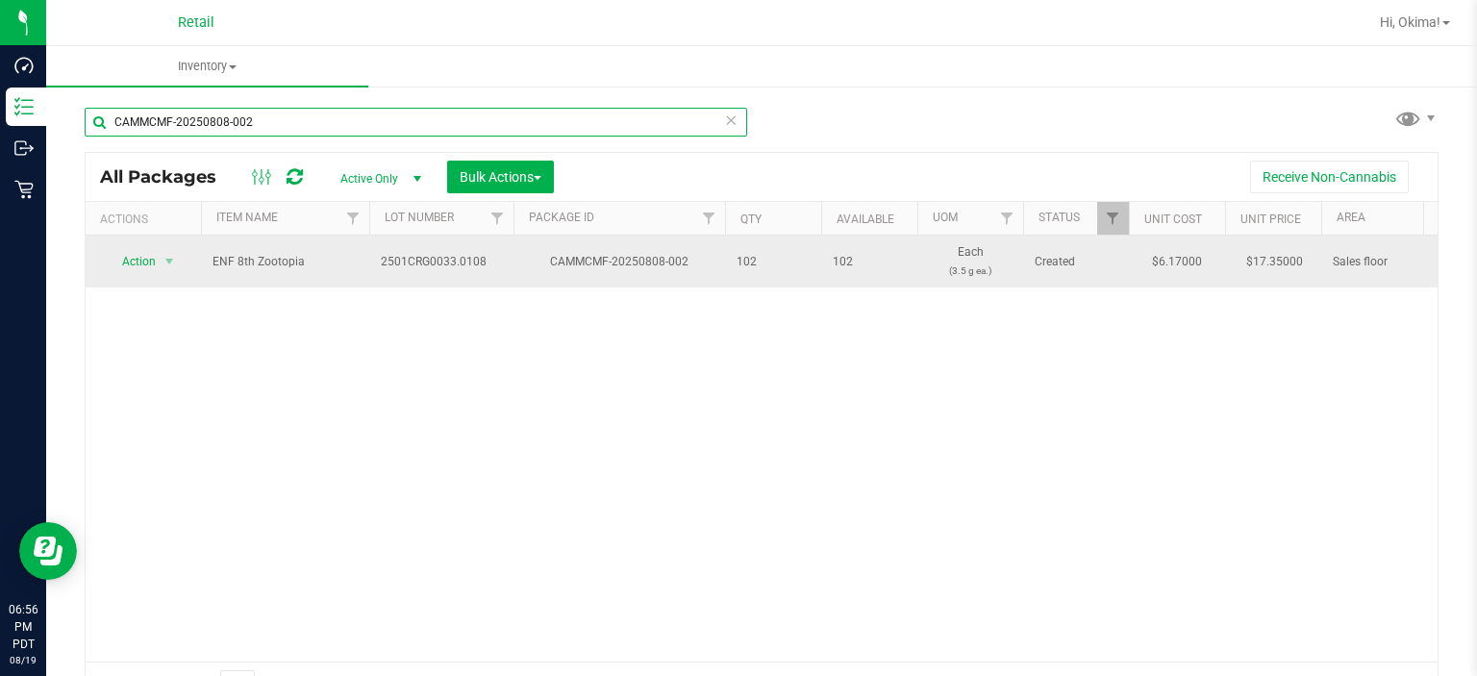
type input "CAMMCMF-20250808-002"
click at [141, 265] on span "Action" at bounding box center [131, 261] width 52 height 27
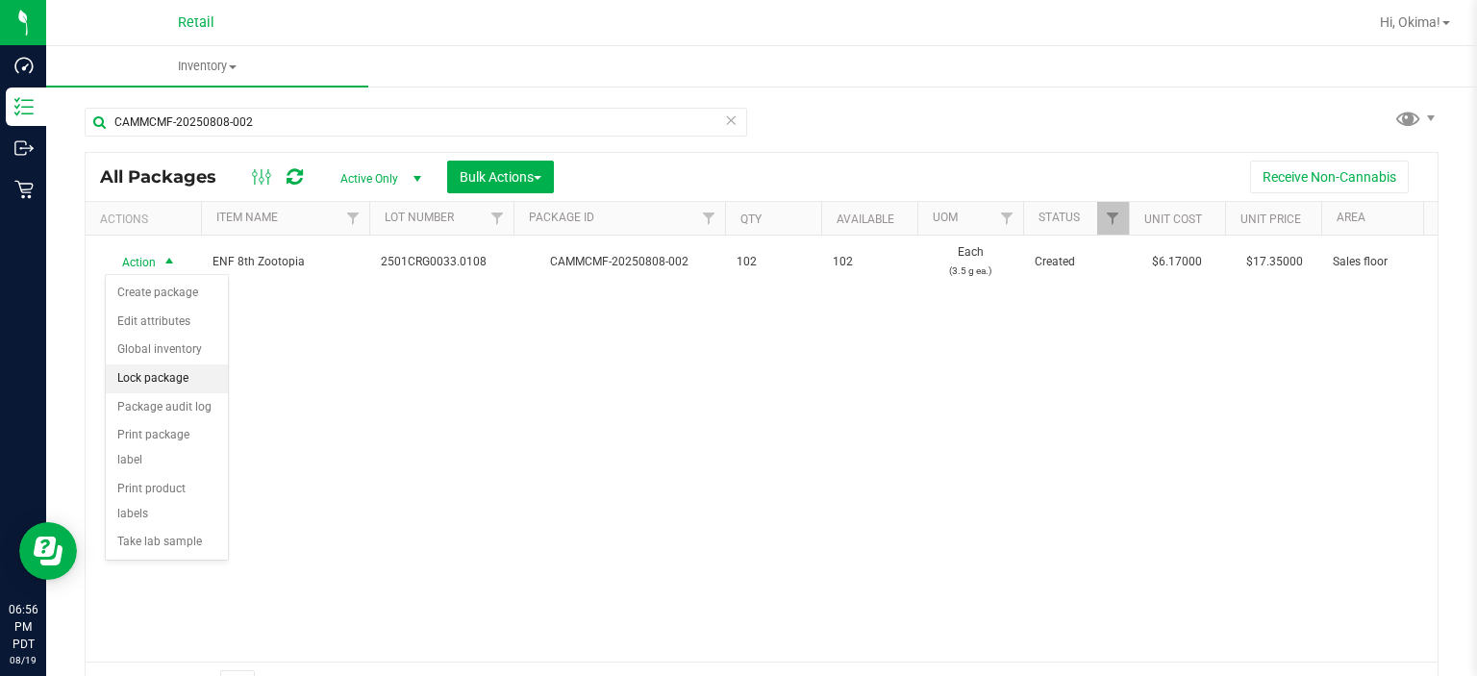
click at [145, 377] on li "Lock package" at bounding box center [167, 378] width 122 height 29
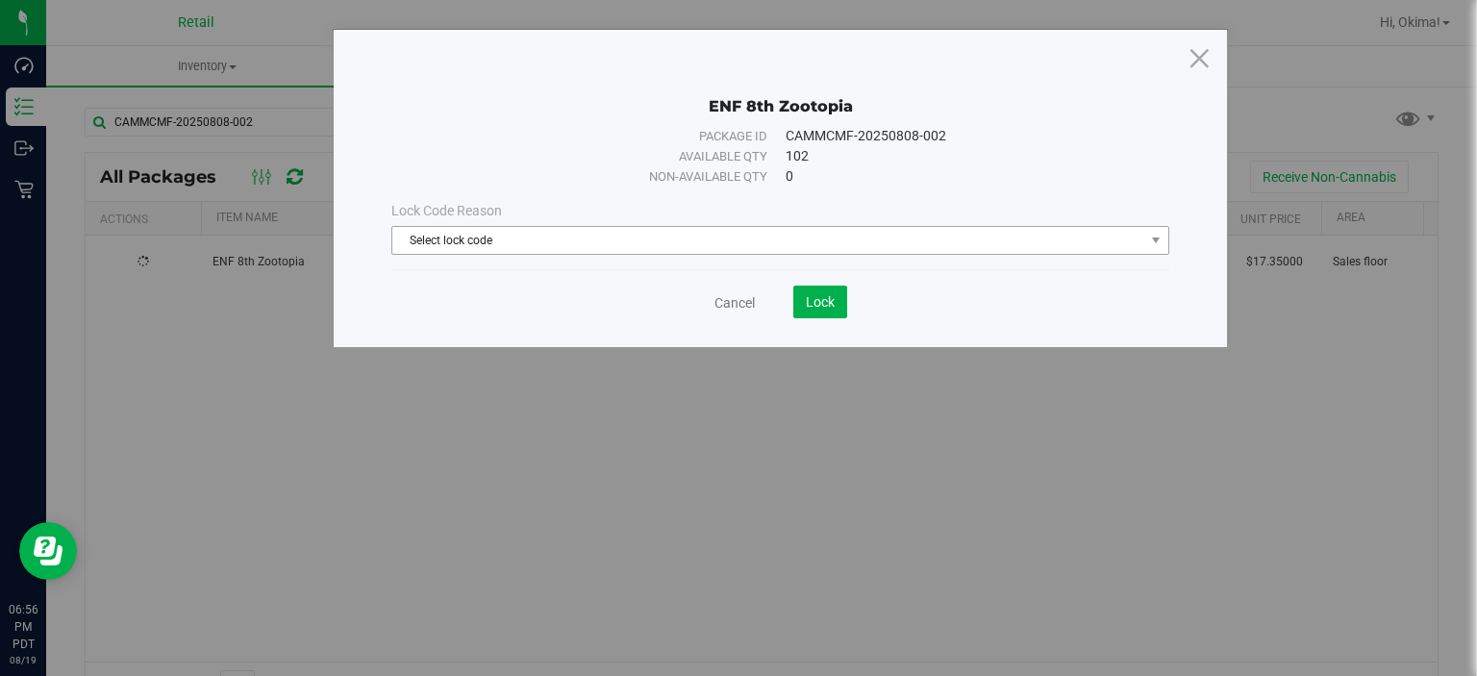
click at [472, 236] on span "Select lock code" at bounding box center [768, 240] width 752 height 27
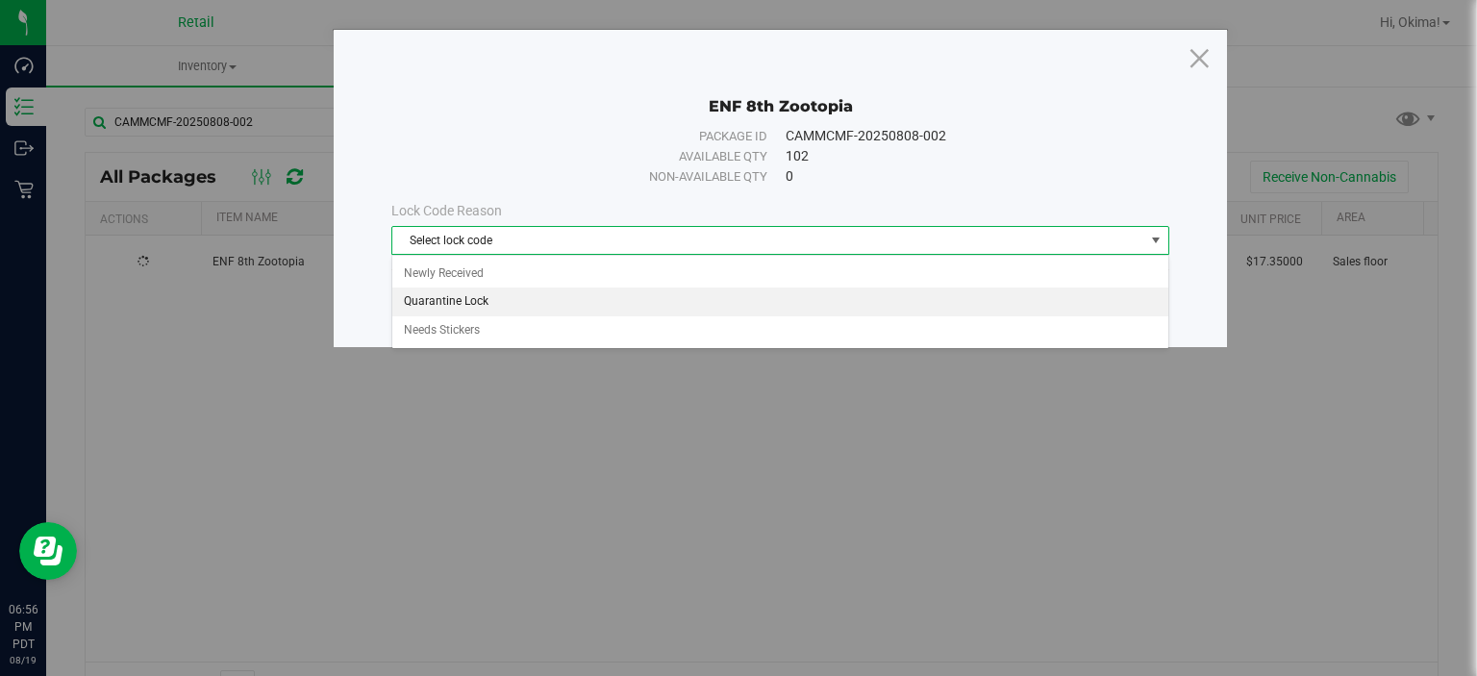
click at [431, 296] on li "Quarantine Lock" at bounding box center [780, 302] width 776 height 29
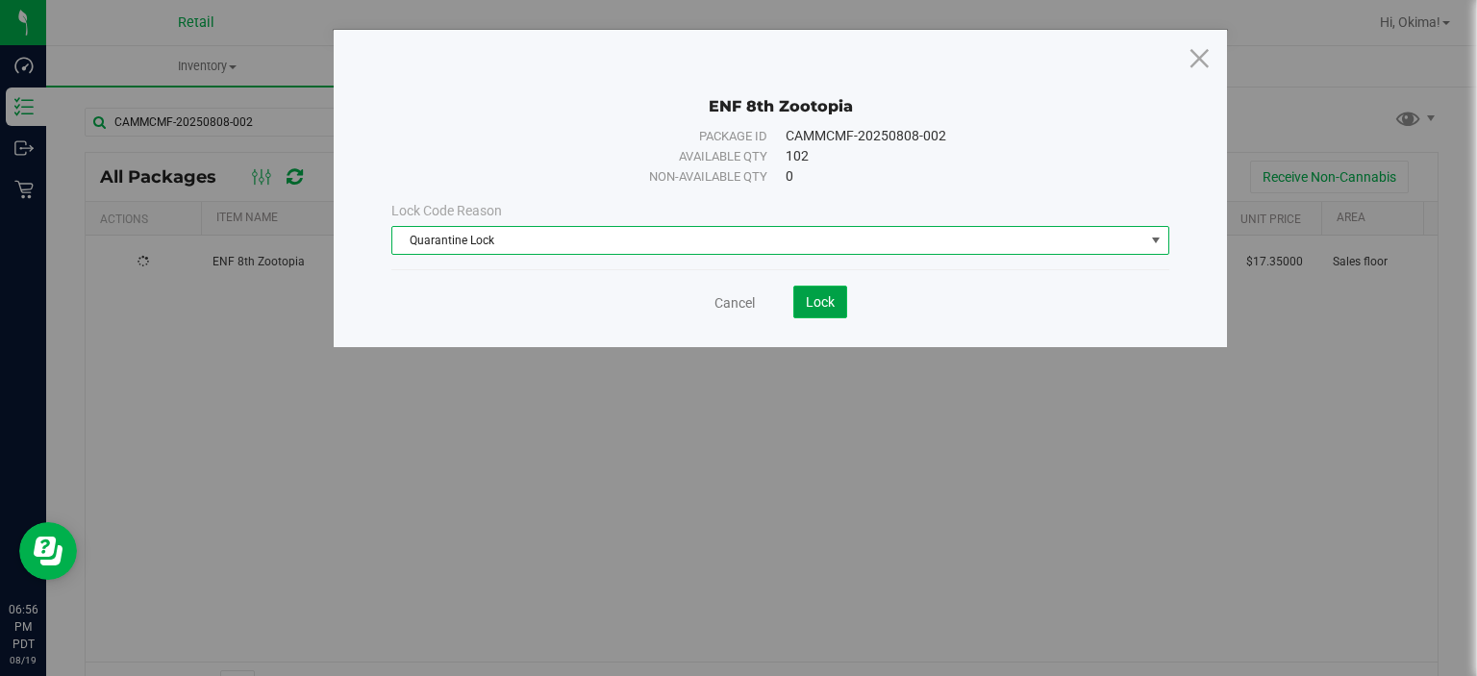
click at [832, 313] on button "Lock" at bounding box center [820, 302] width 54 height 33
